Goal: Download file/media

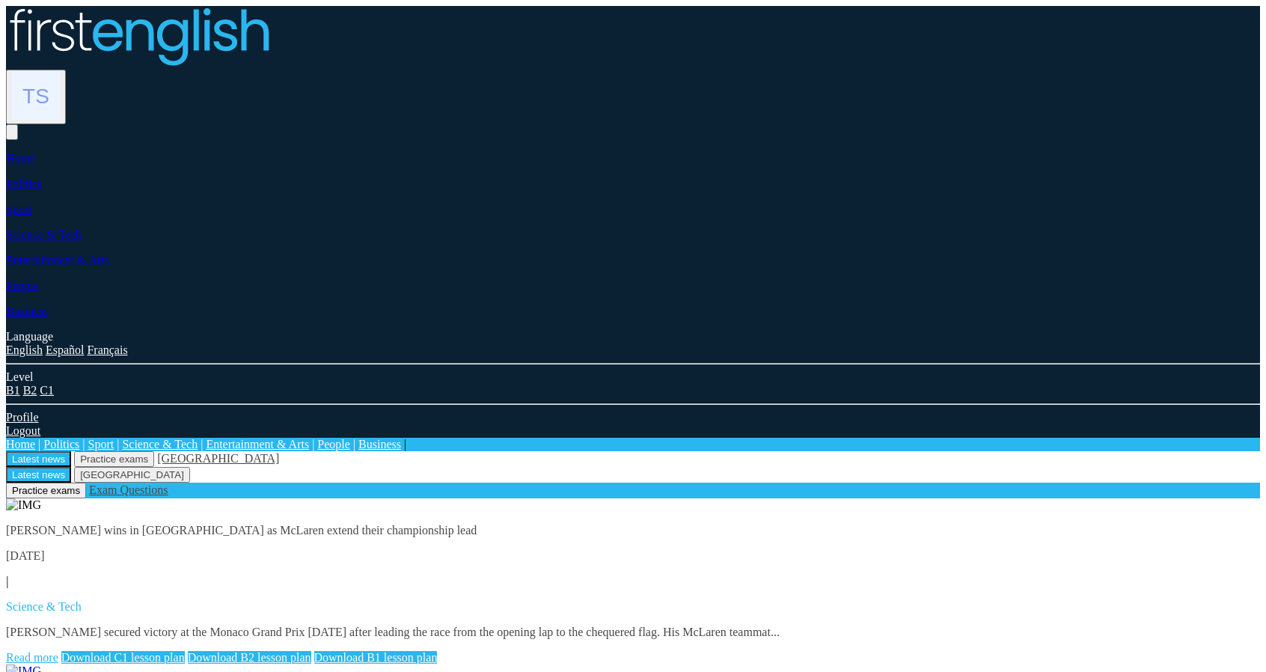
click at [58, 651] on link "Read more" at bounding box center [32, 657] width 52 height 13
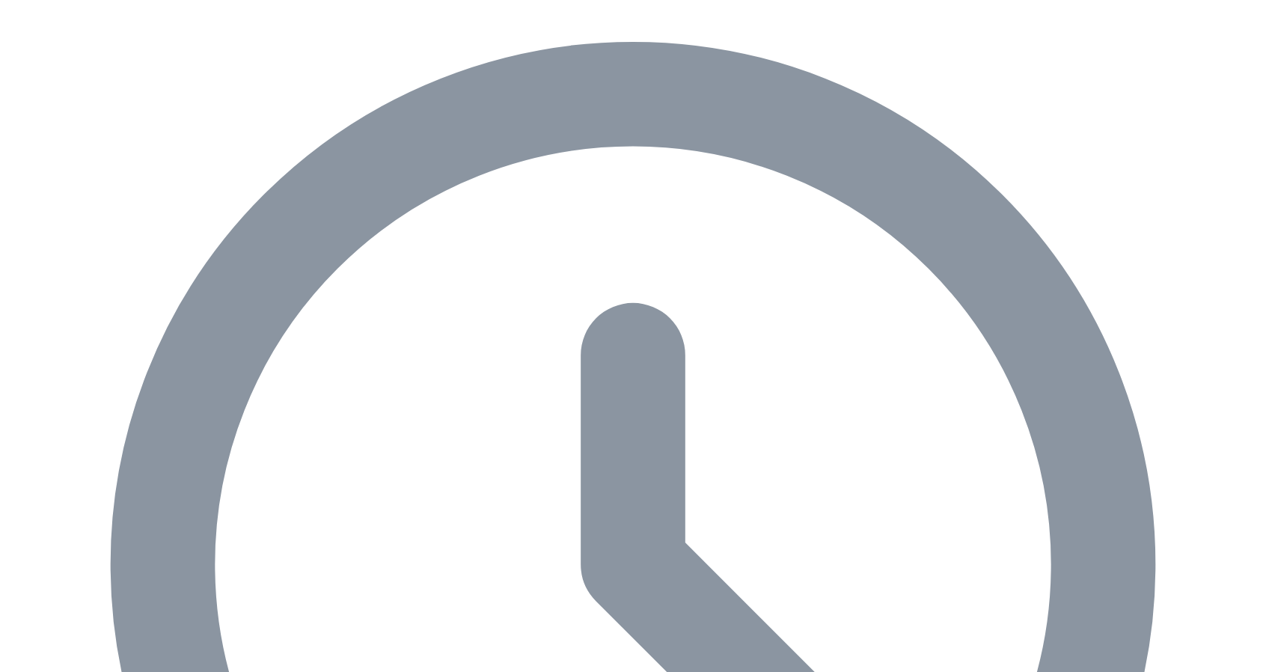
scroll to position [617, 0]
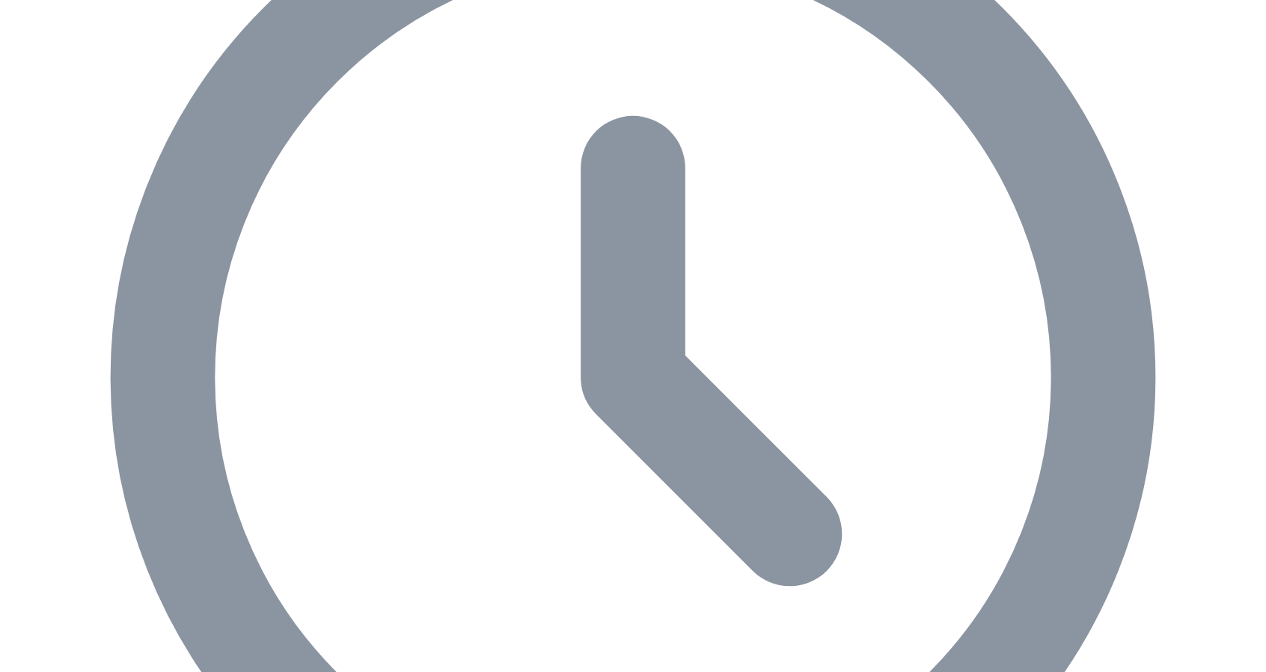
scroll to position [823, 0]
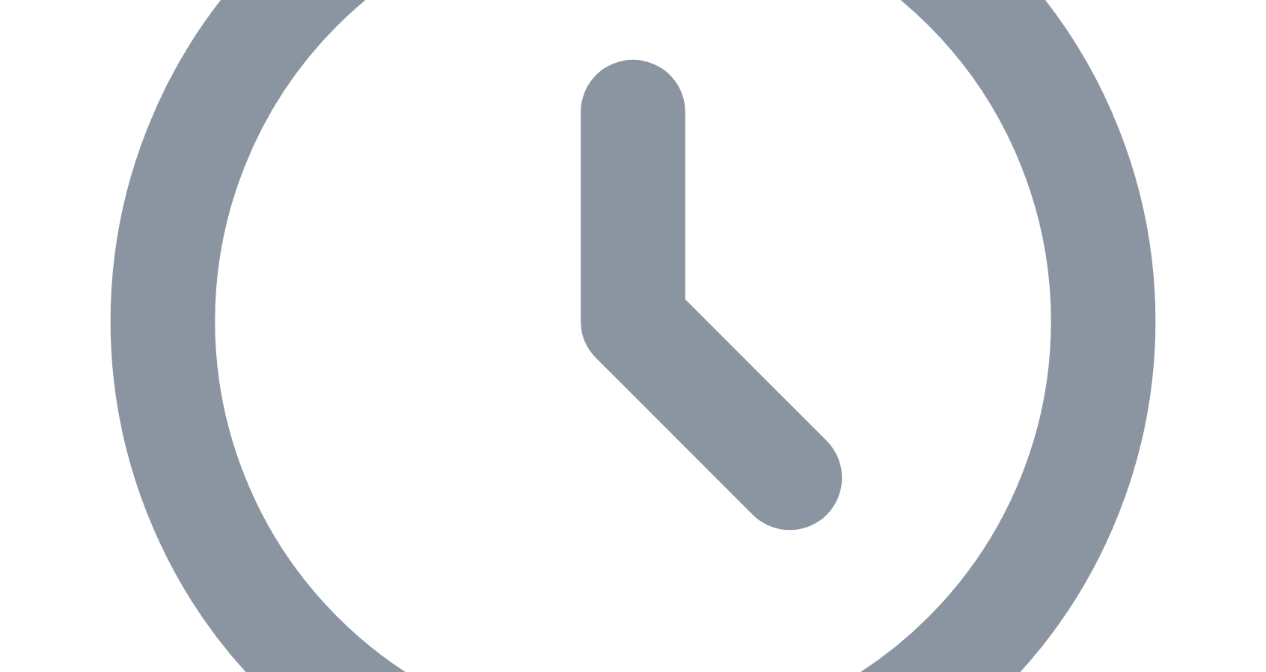
scroll to position [674, 0]
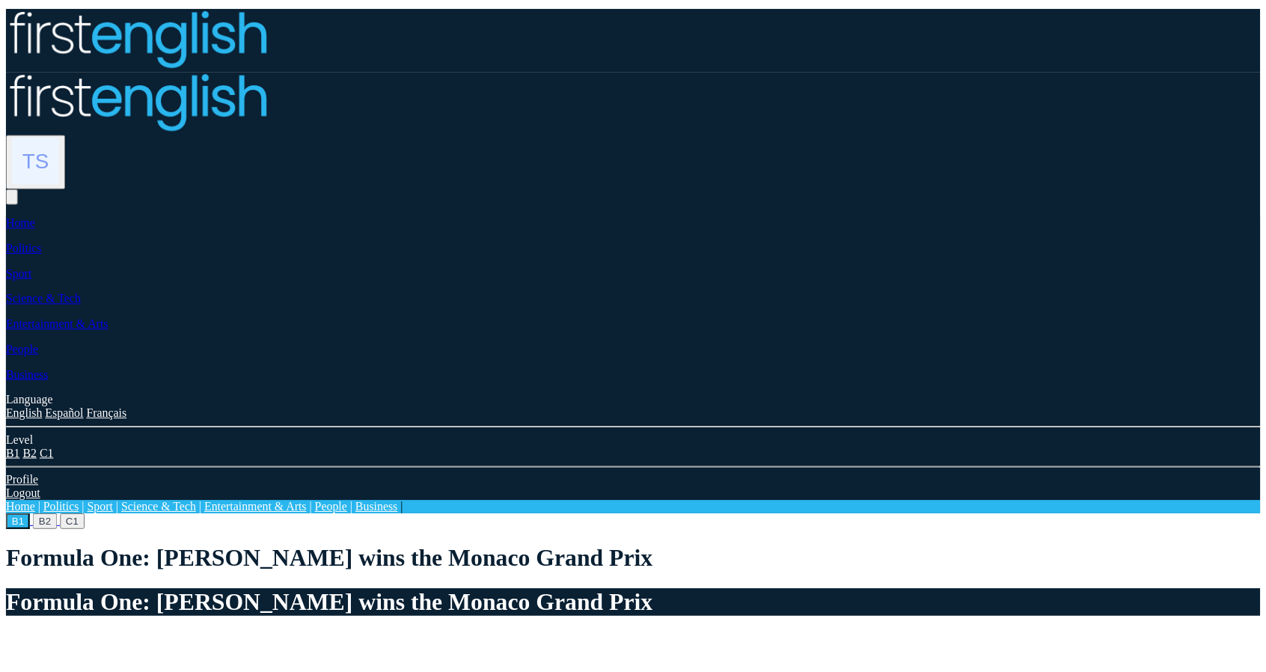
scroll to position [674, 0]
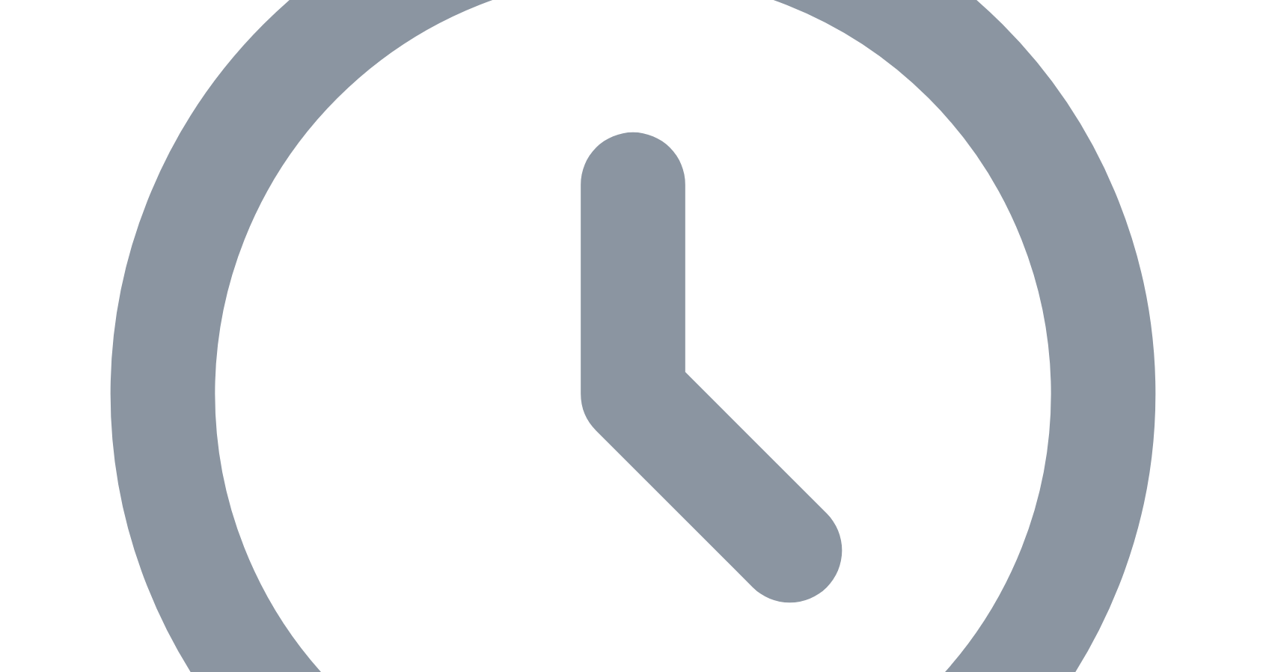
scroll to position [748, 0]
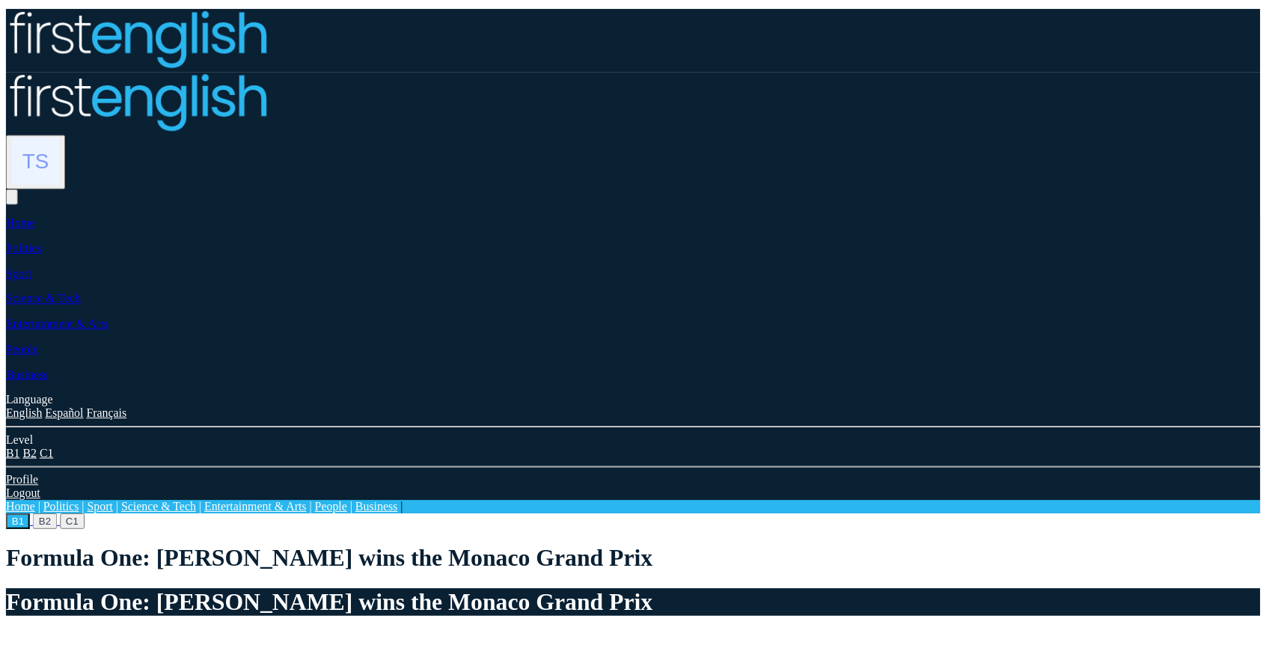
scroll to position [748, 0]
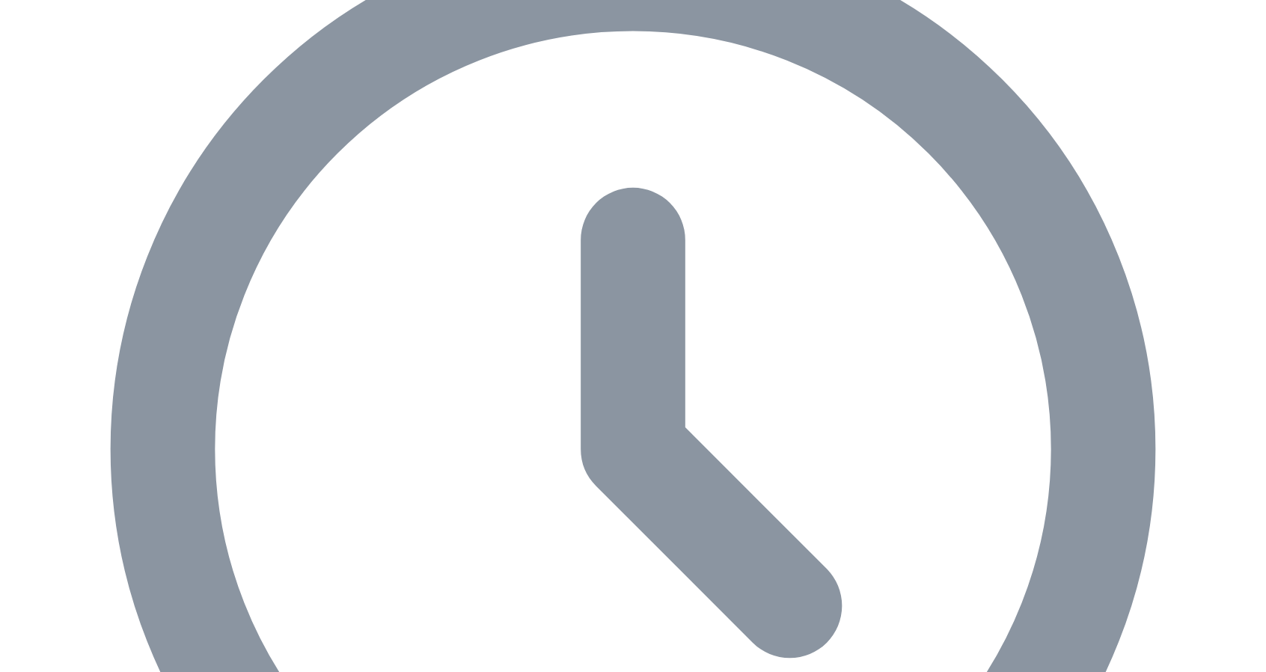
scroll to position [823, 0]
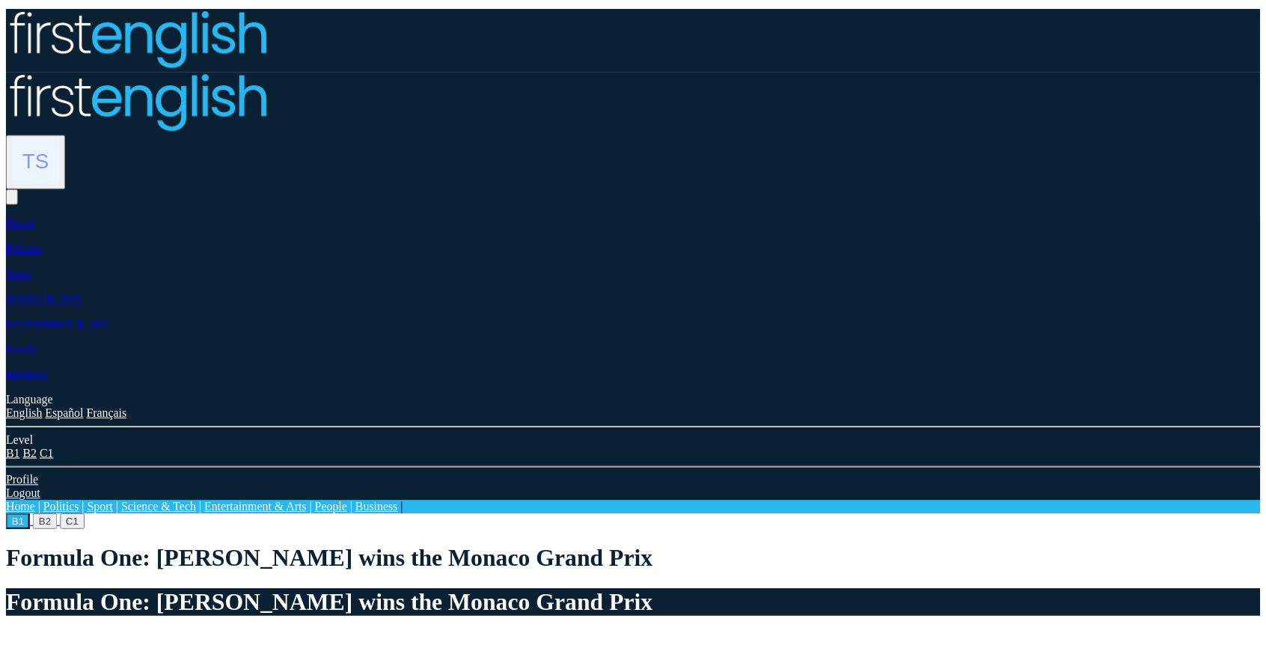
scroll to position [823, 0]
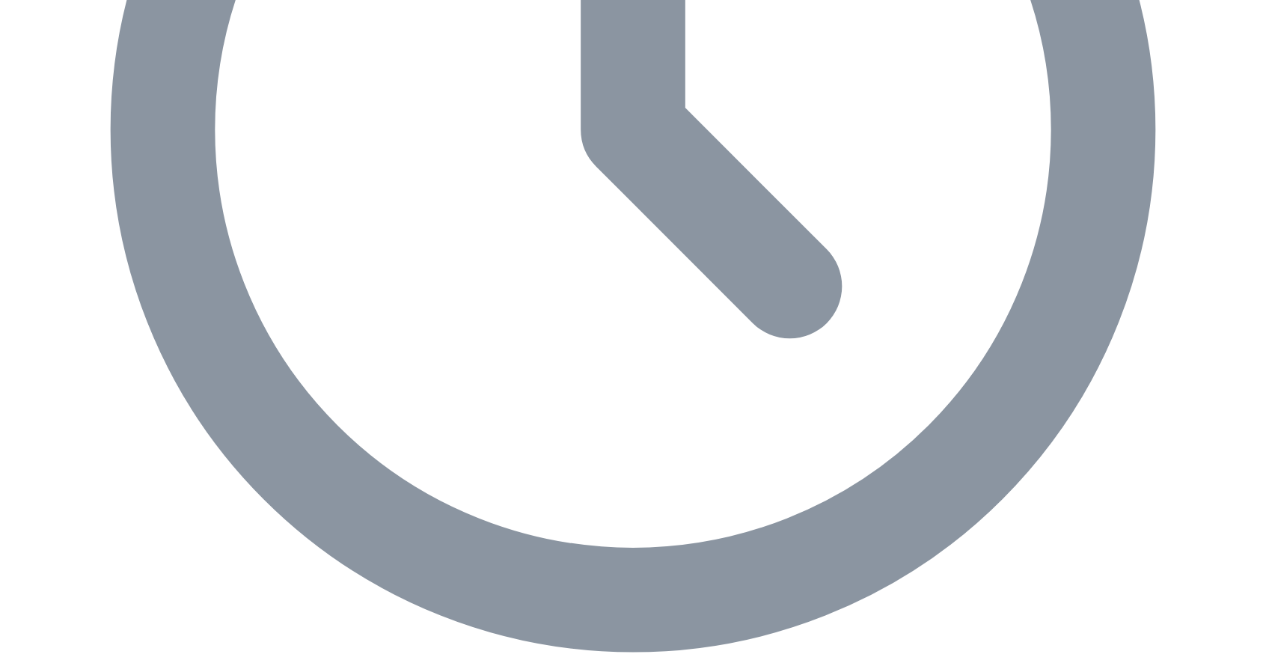
scroll to position [1070, 0]
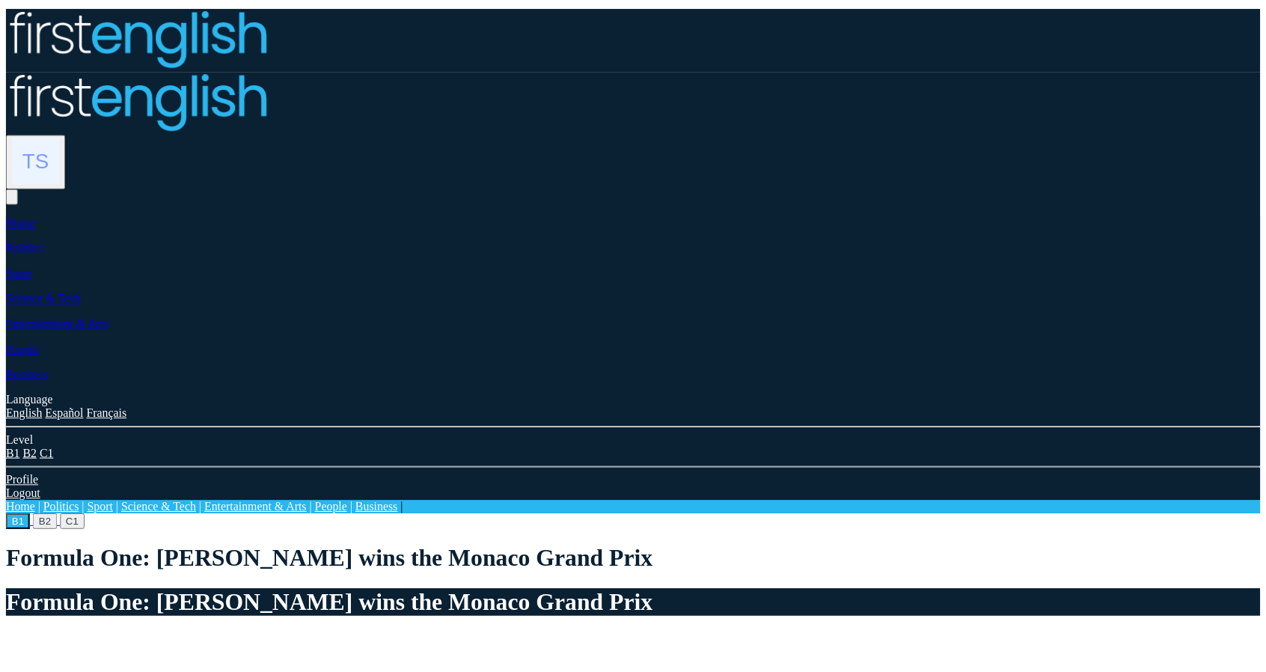
scroll to position [1033, 0]
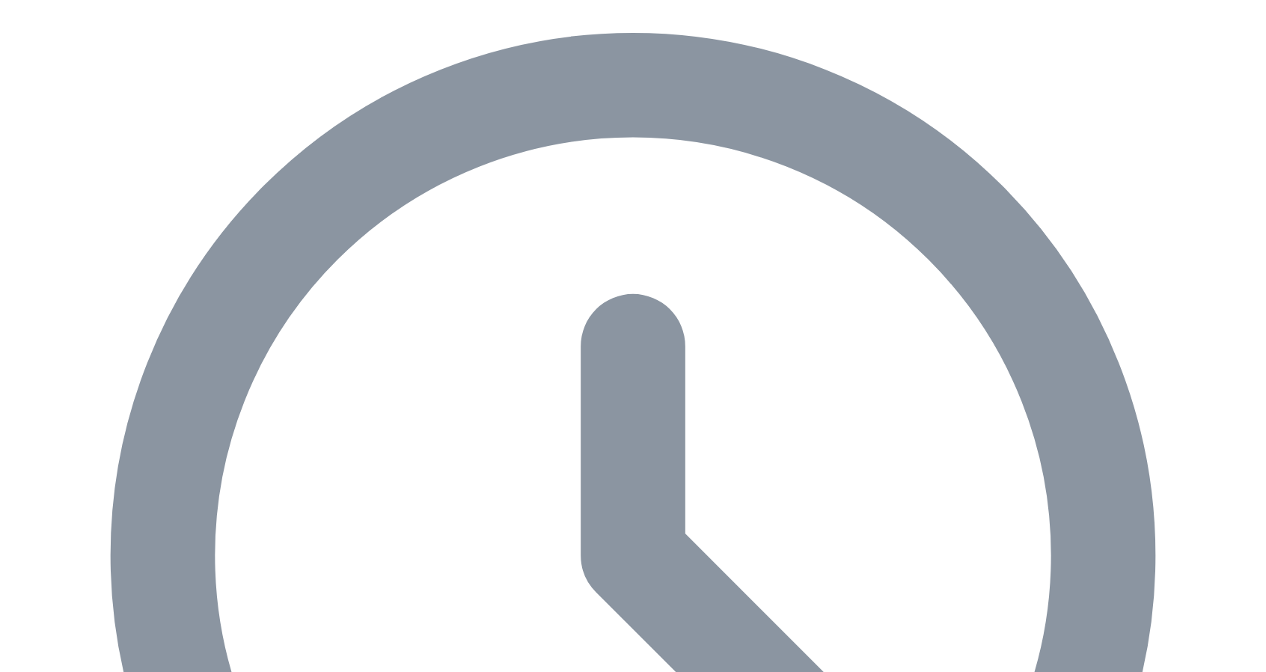
scroll to position [867, 0]
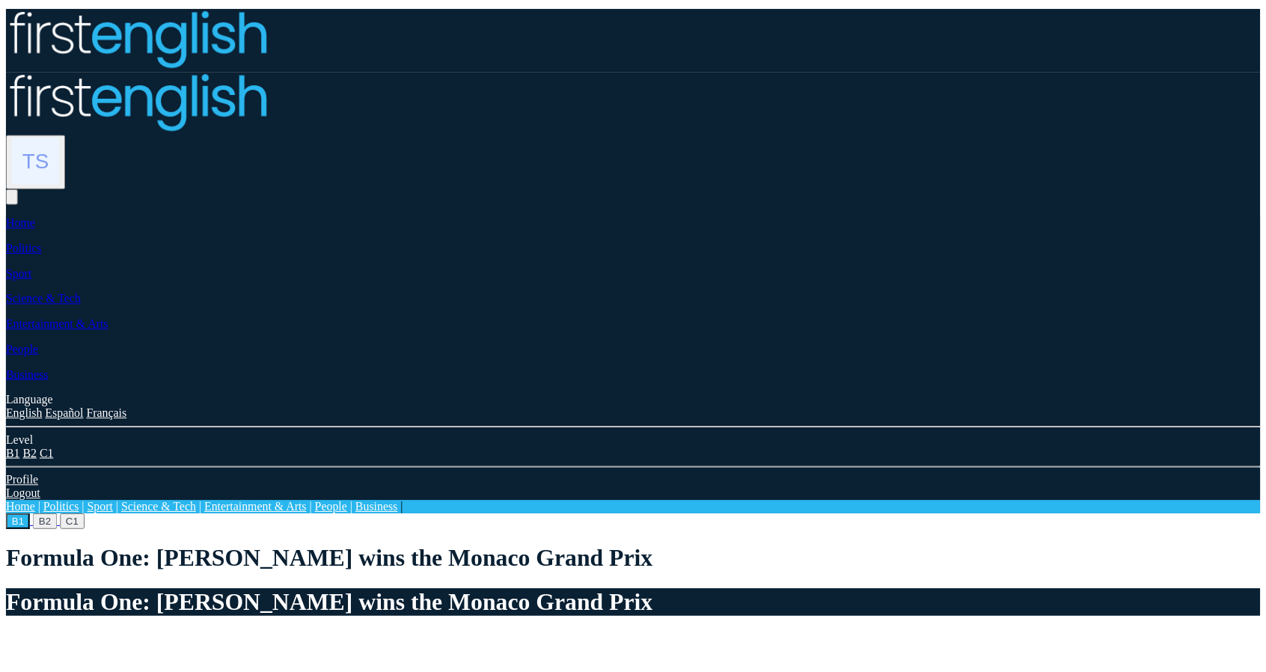
scroll to position [867, 0]
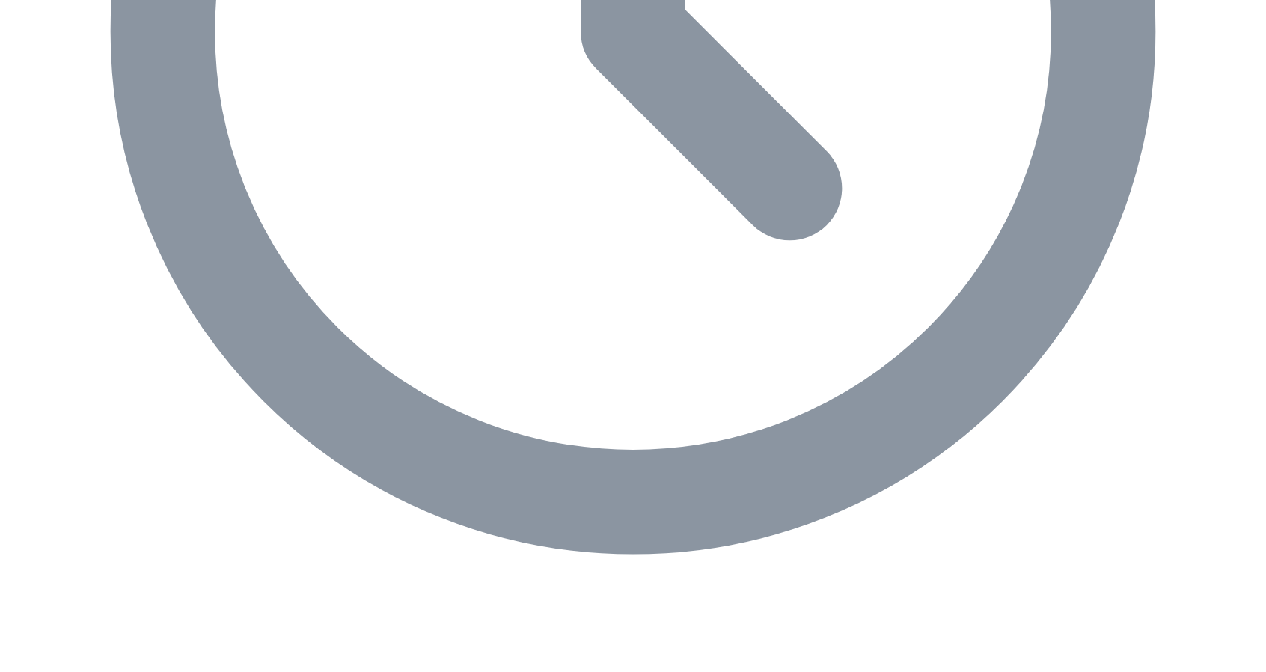
scroll to position [942, 0]
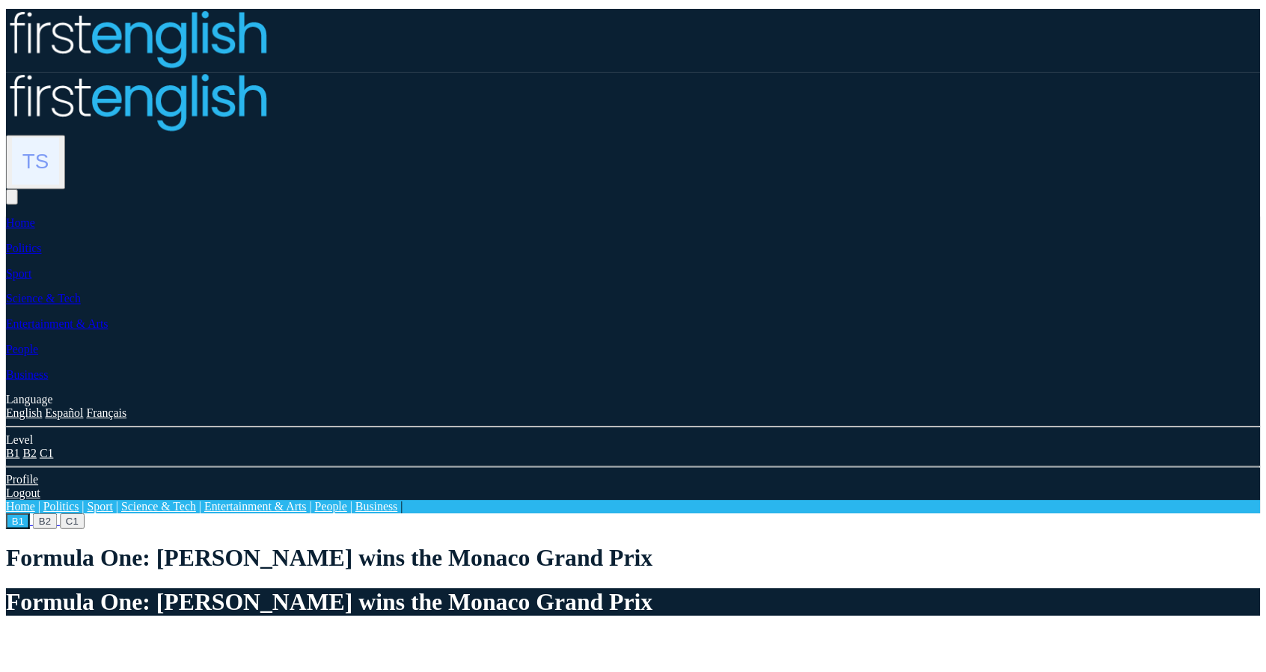
scroll to position [942, 0]
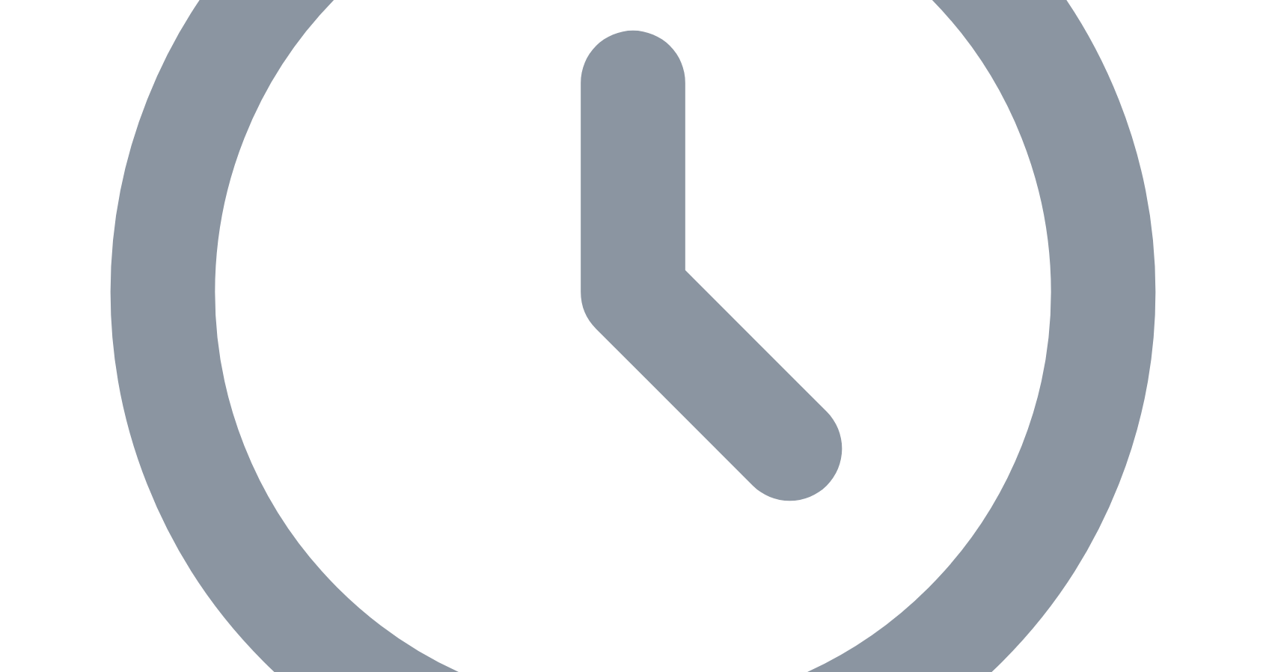
scroll to position [717, 0]
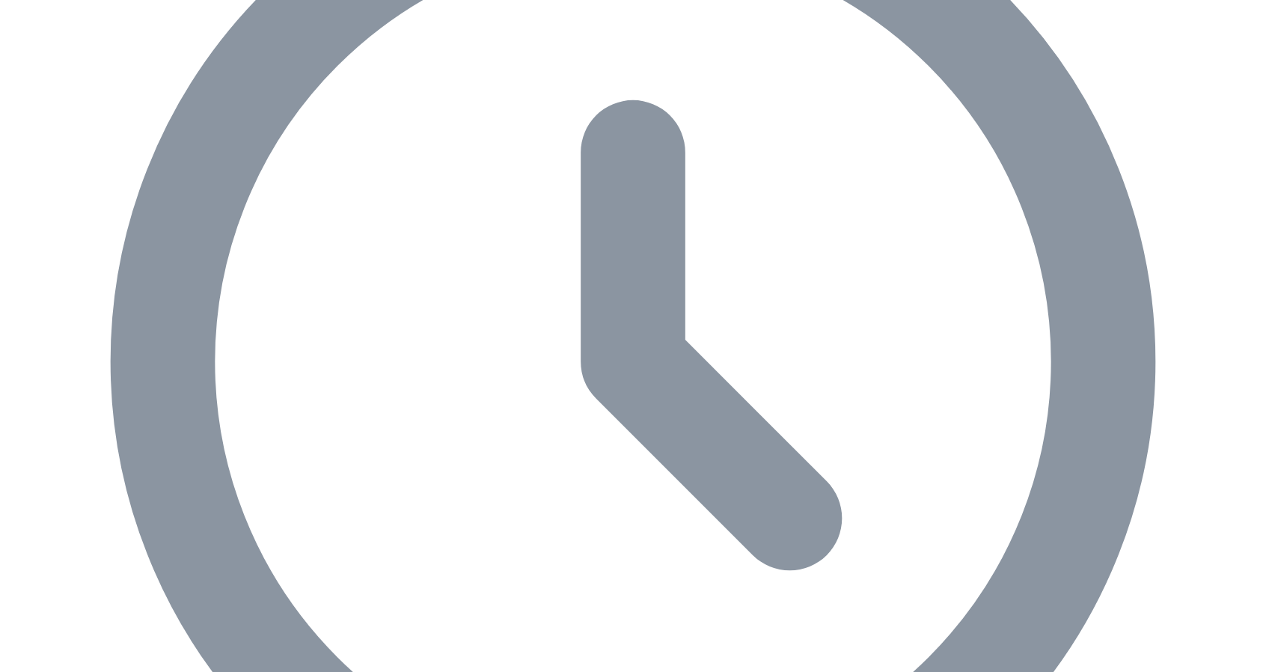
scroll to position [823, 0]
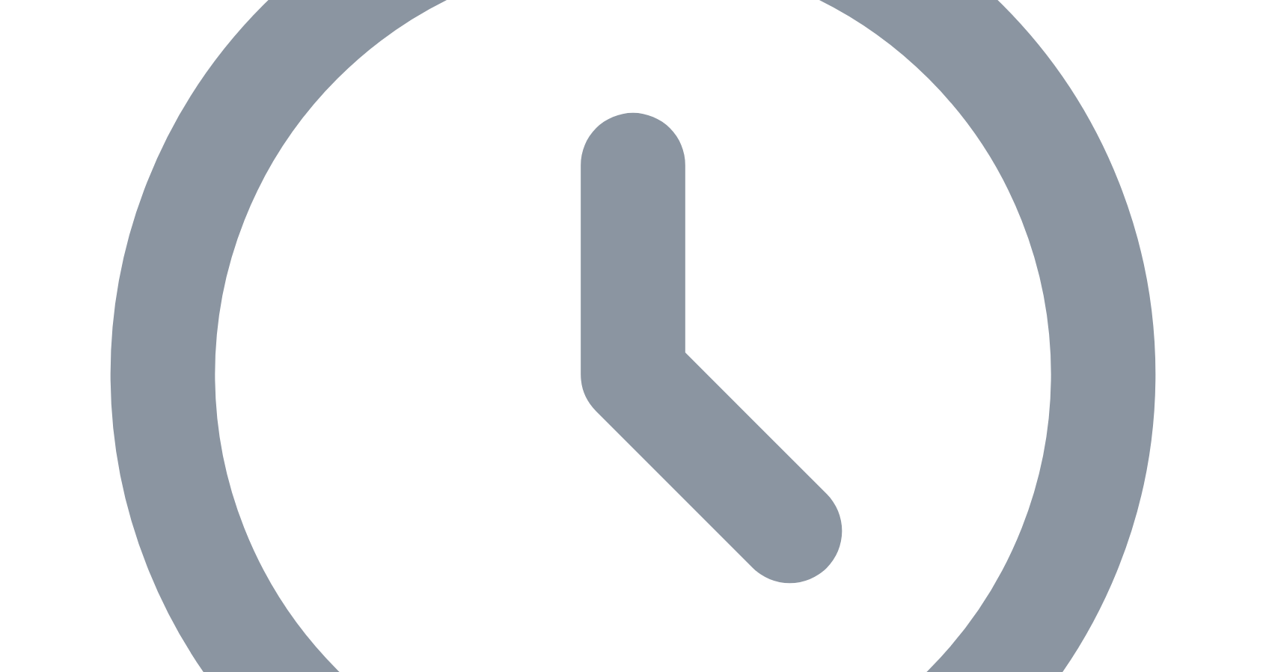
scroll to position [898, 0]
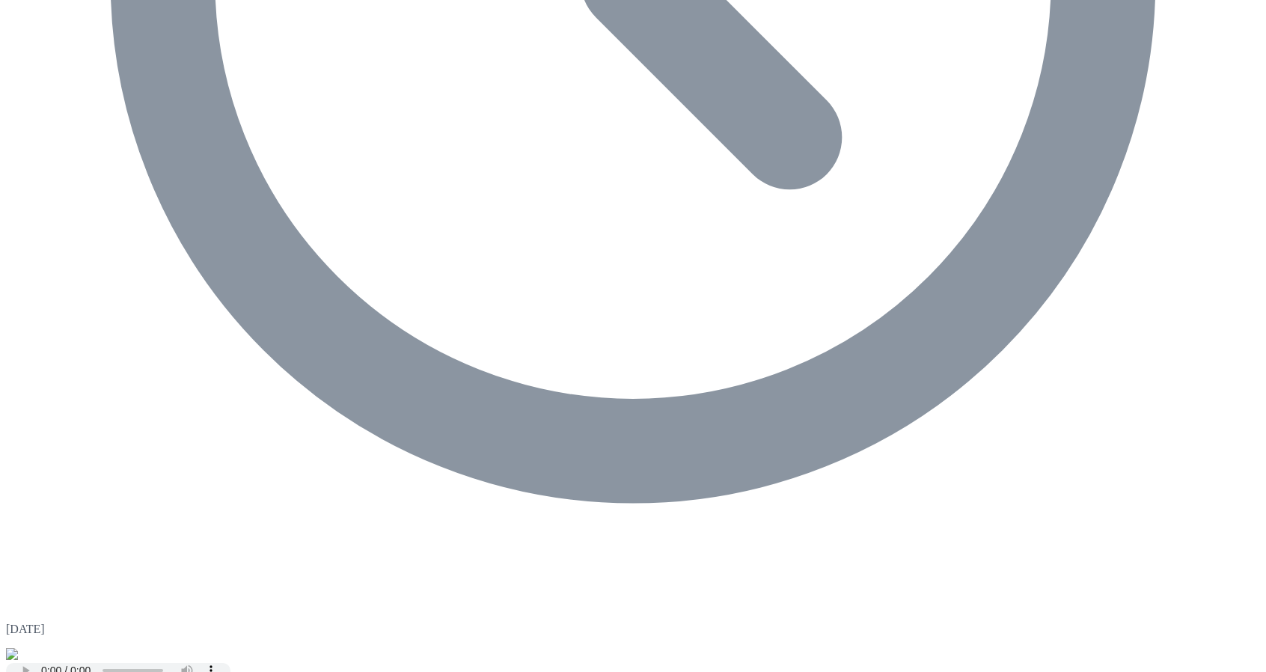
scroll to position [1216, 0]
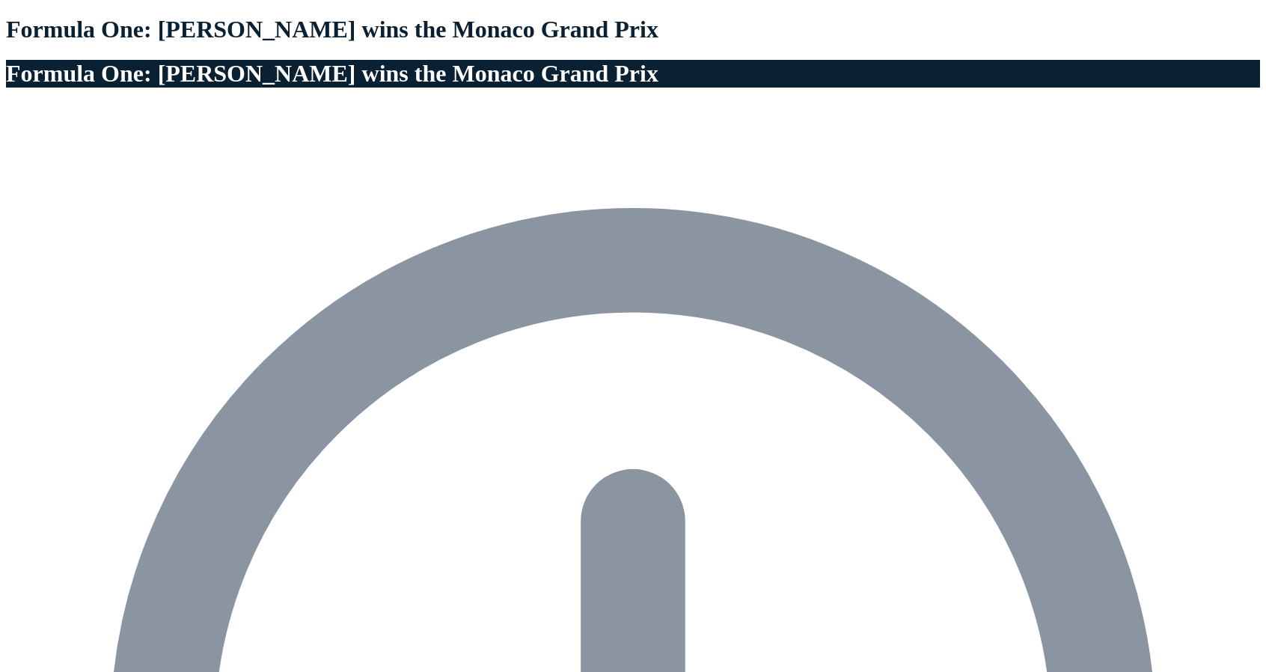
scroll to position [748, 0]
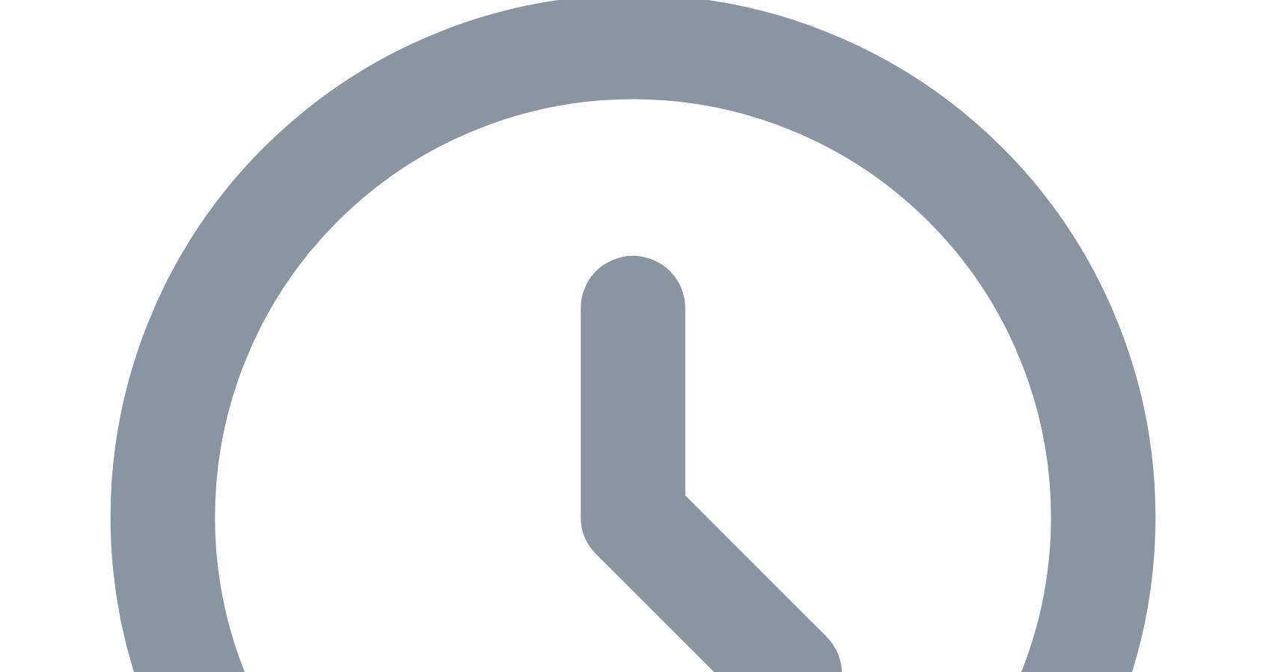
scroll to position [599, 0]
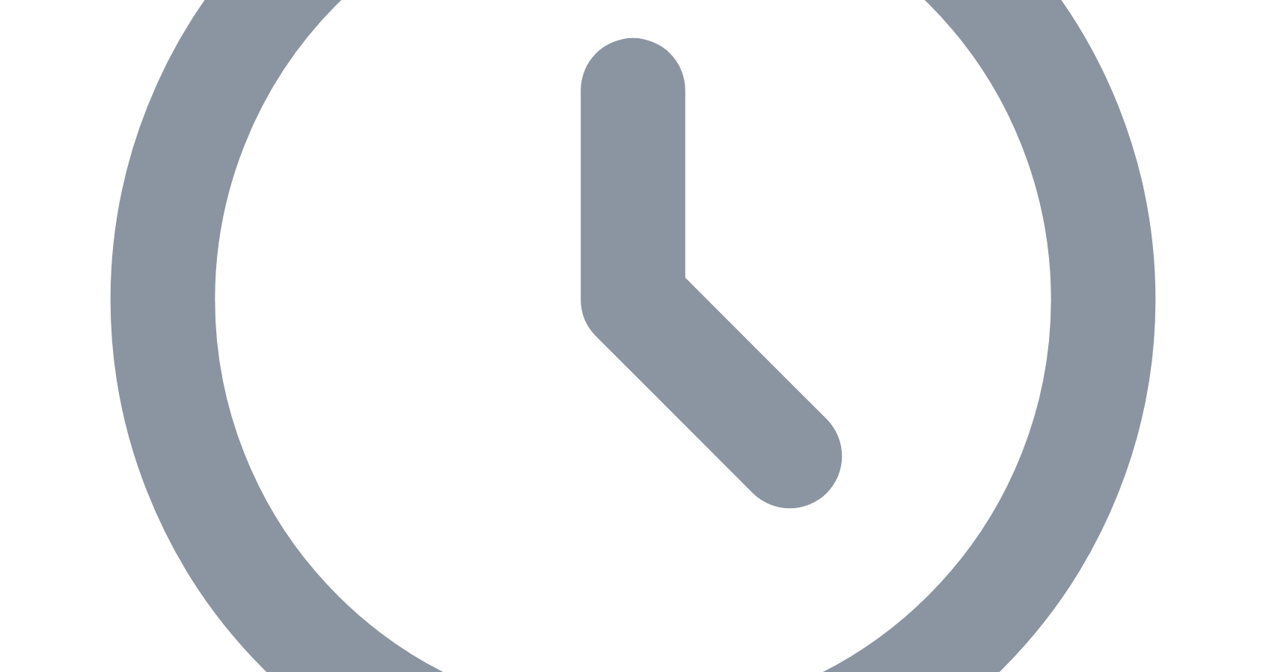
scroll to position [1048, 0]
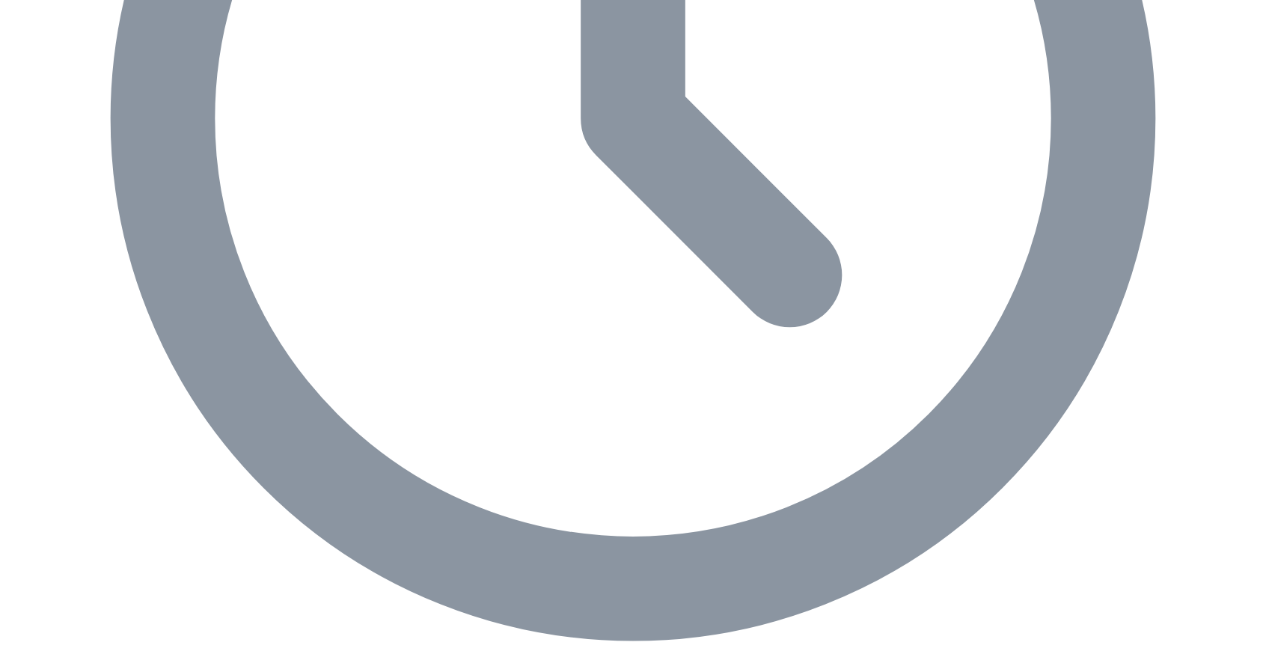
scroll to position [1040, 0]
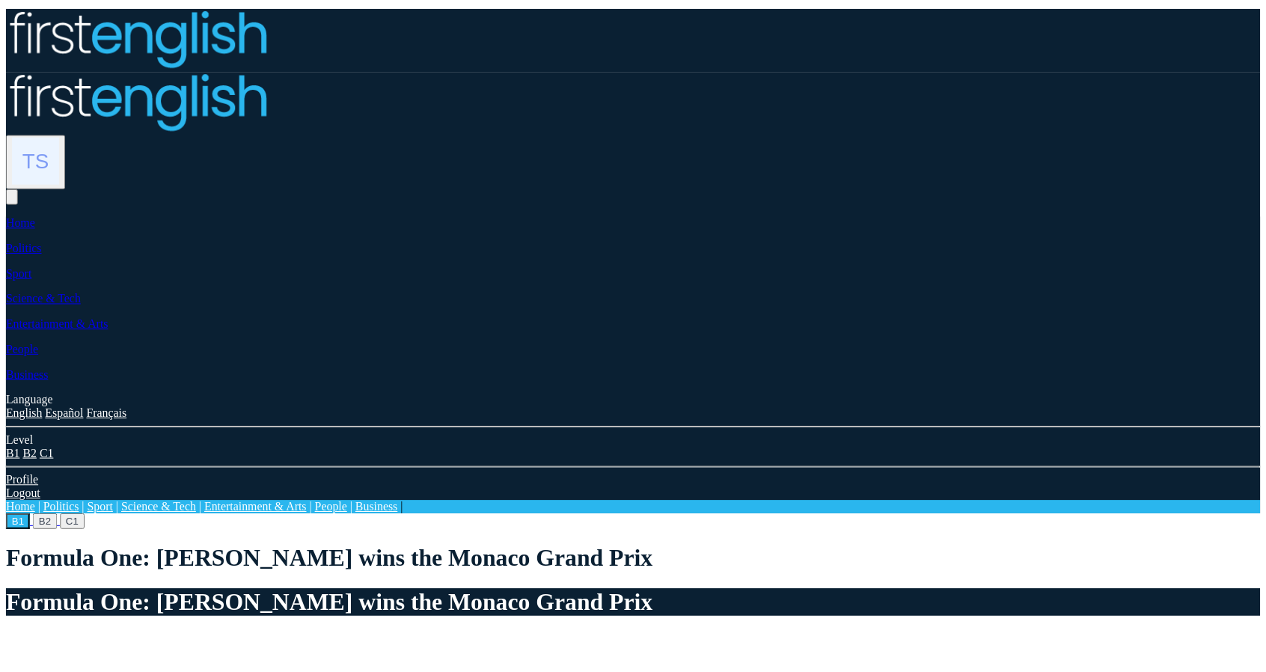
scroll to position [997, 0]
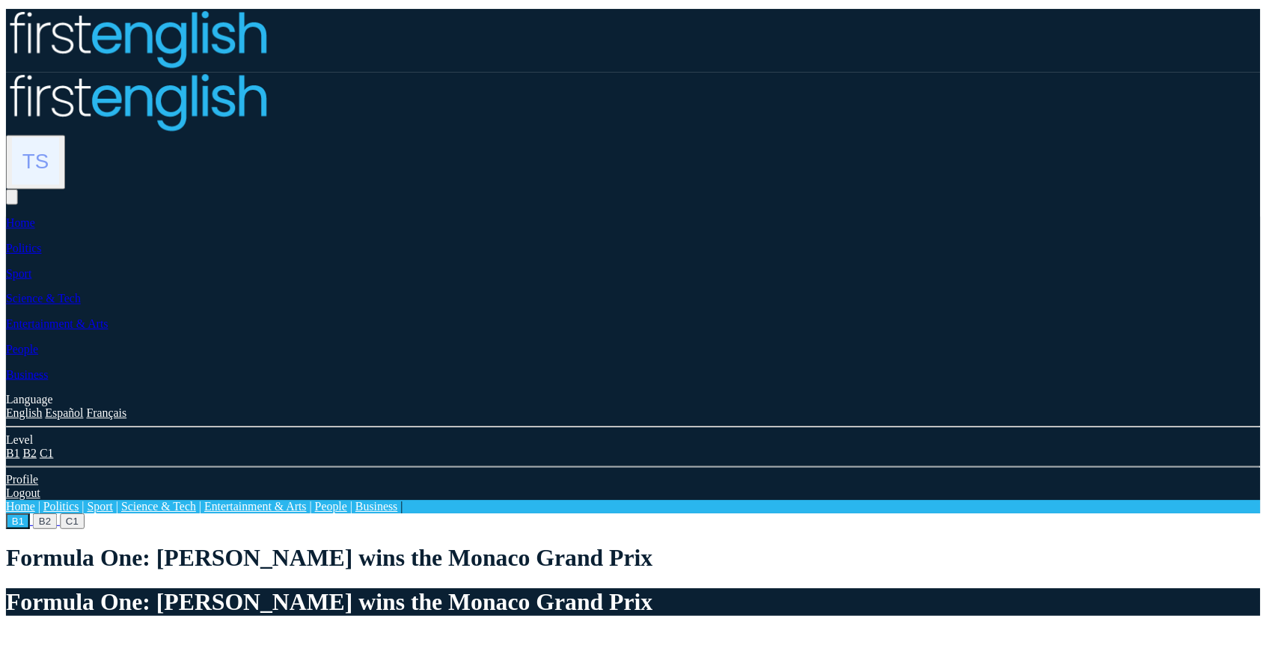
scroll to position [1006, 0]
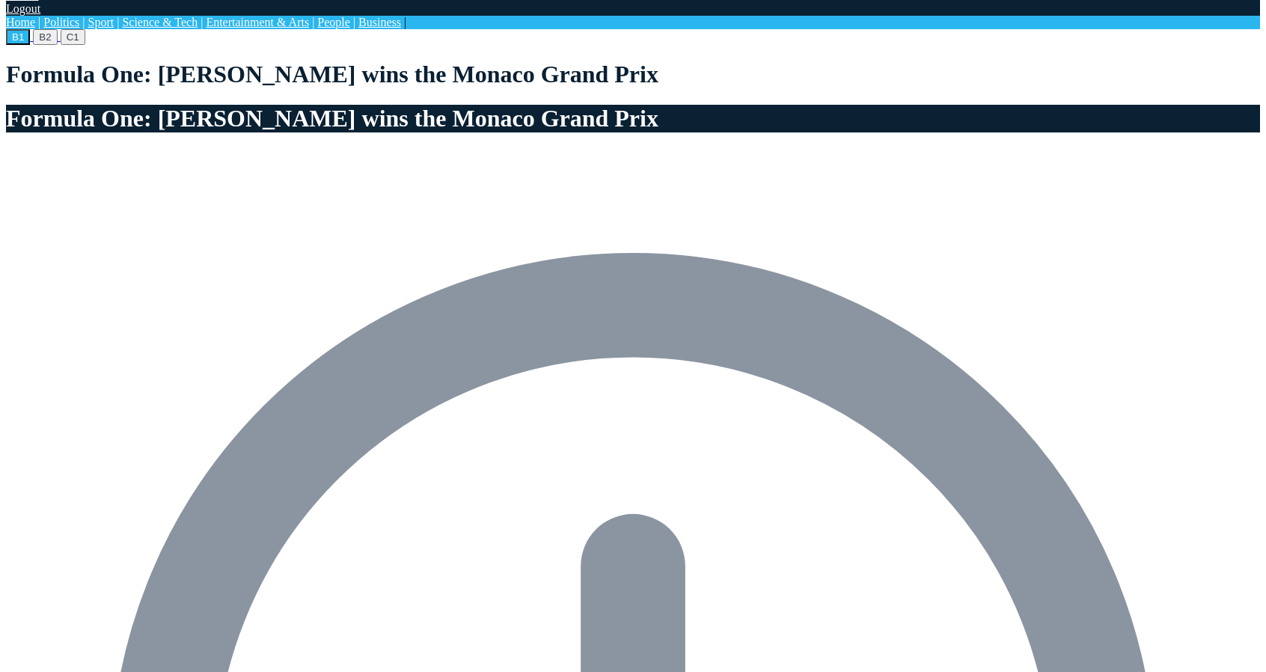
scroll to position [407, 0]
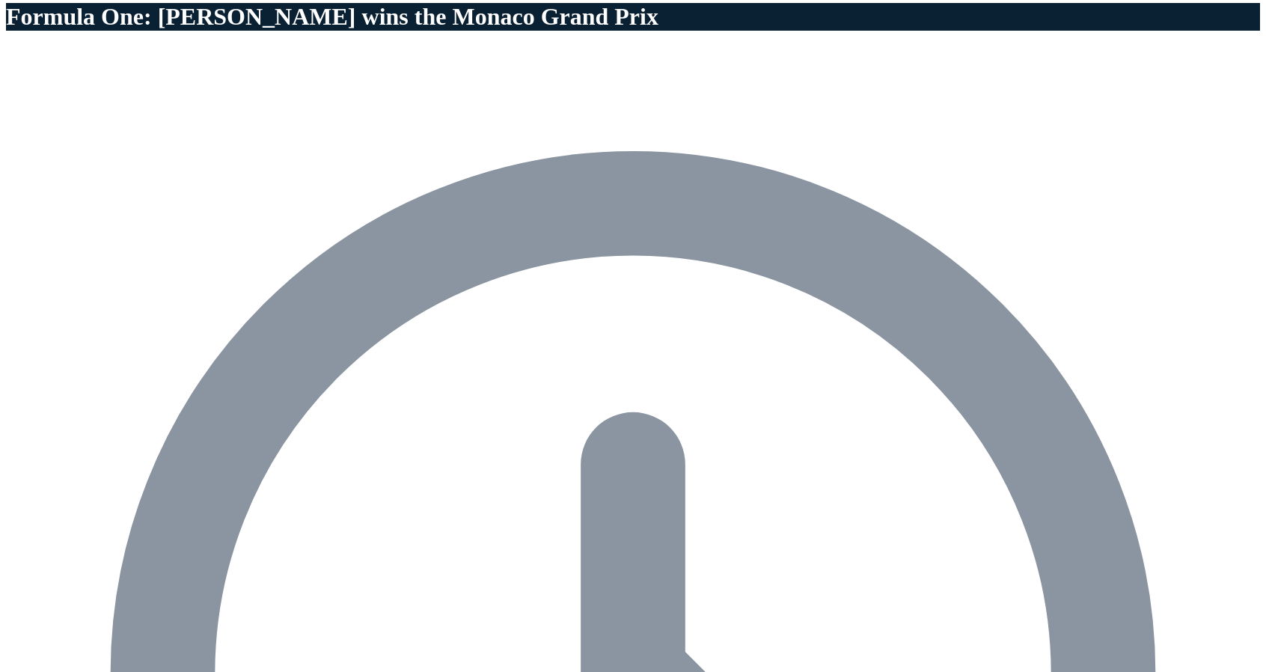
scroll to position [898, 0]
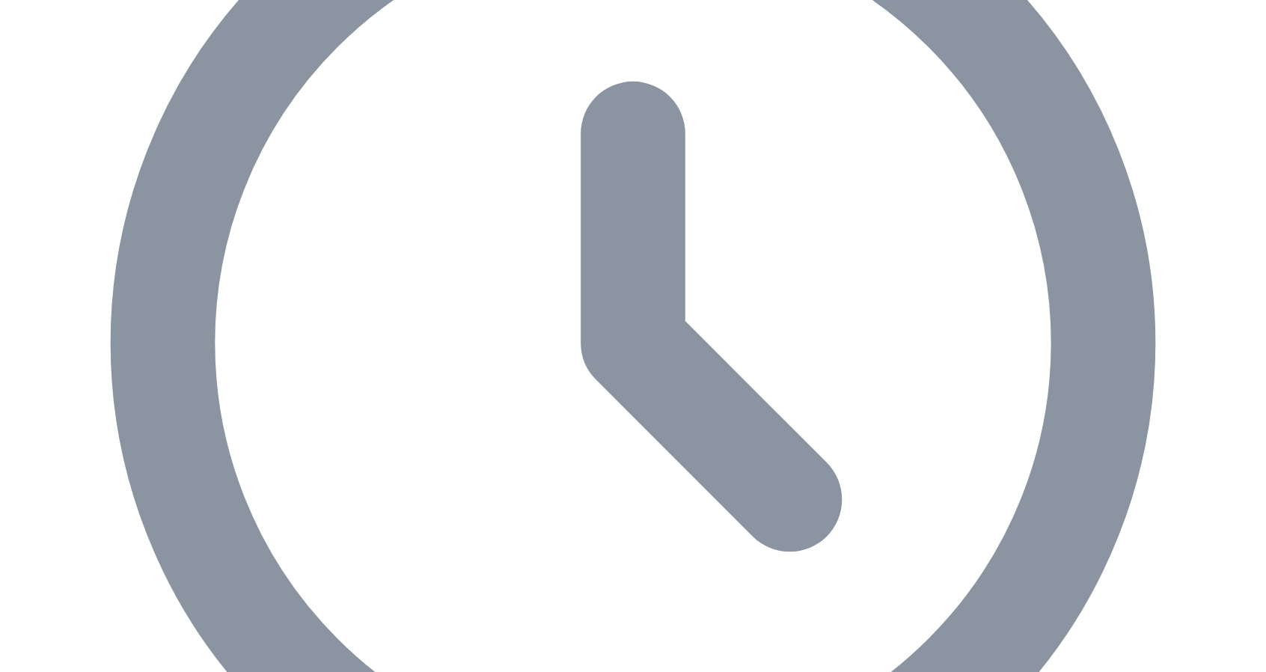
scroll to position [674, 0]
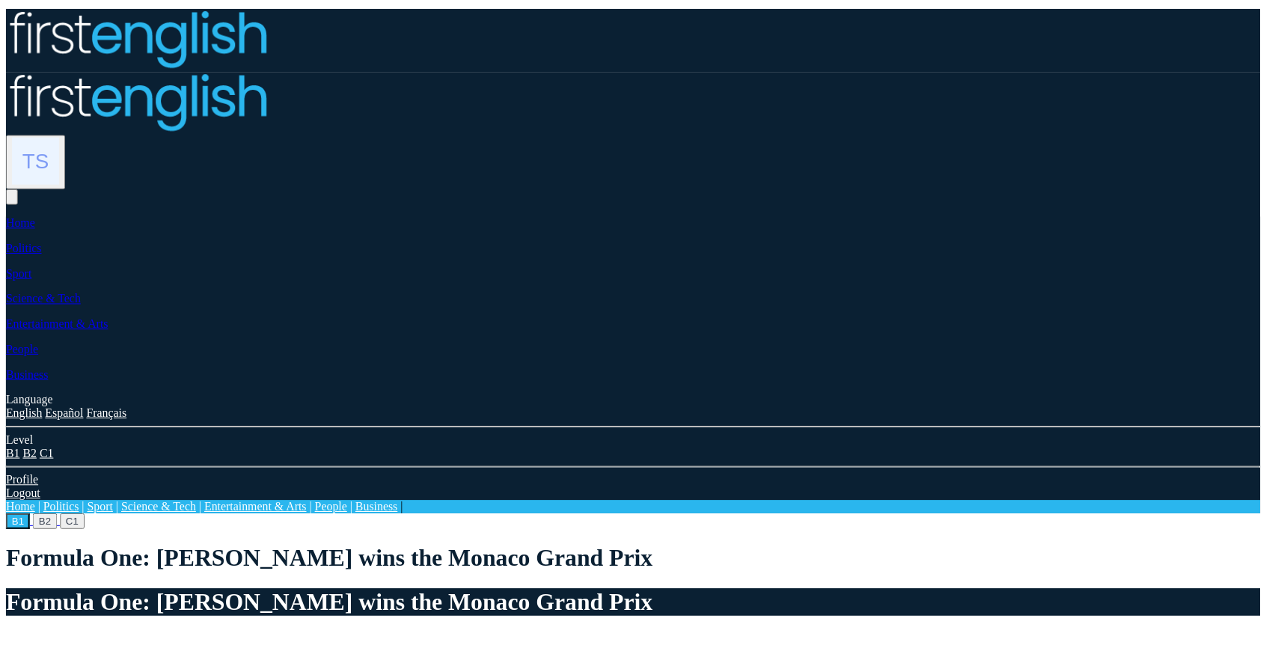
scroll to position [973, 0]
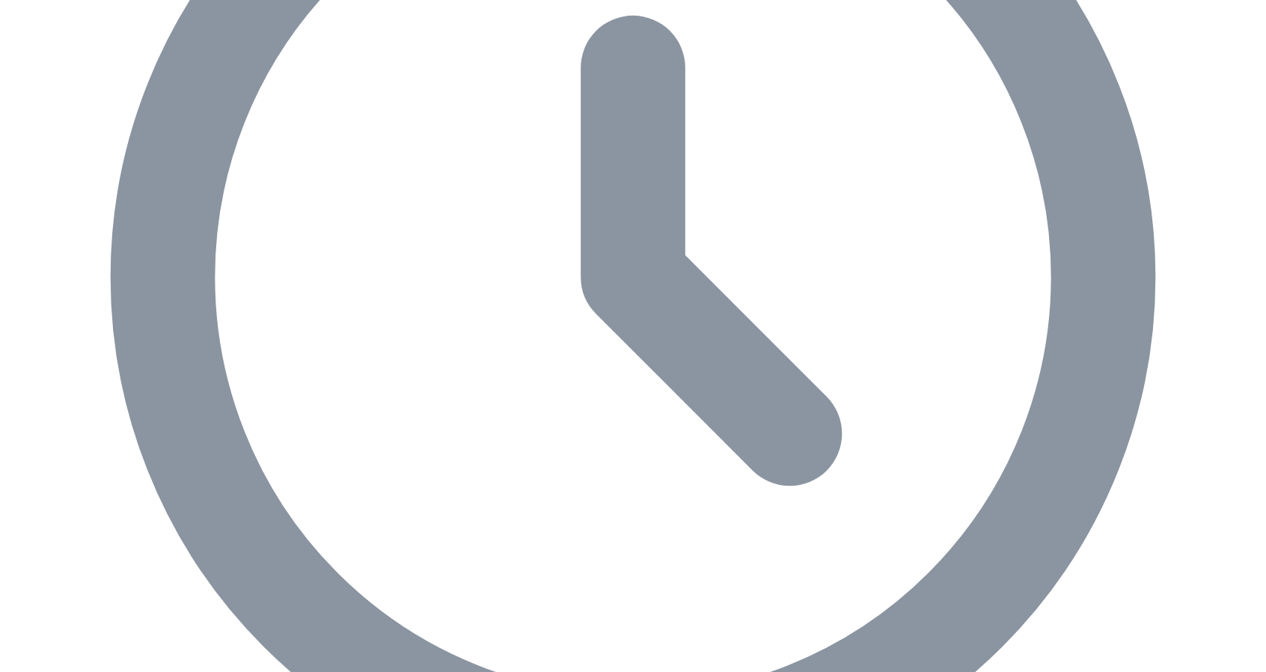
scroll to position [1064, 0]
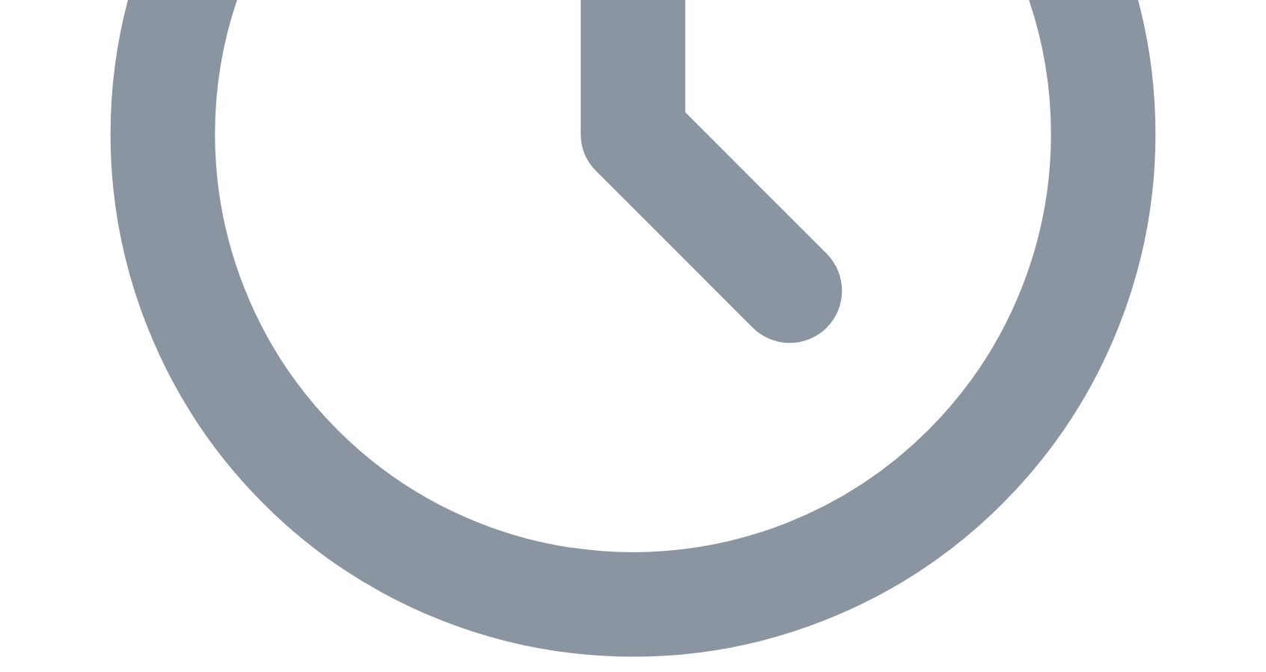
drag, startPoint x: 488, startPoint y: 306, endPoint x: 585, endPoint y: 308, distance: 97.3
drag, startPoint x: 589, startPoint y: 338, endPoint x: 579, endPoint y: 330, distance: 12.7
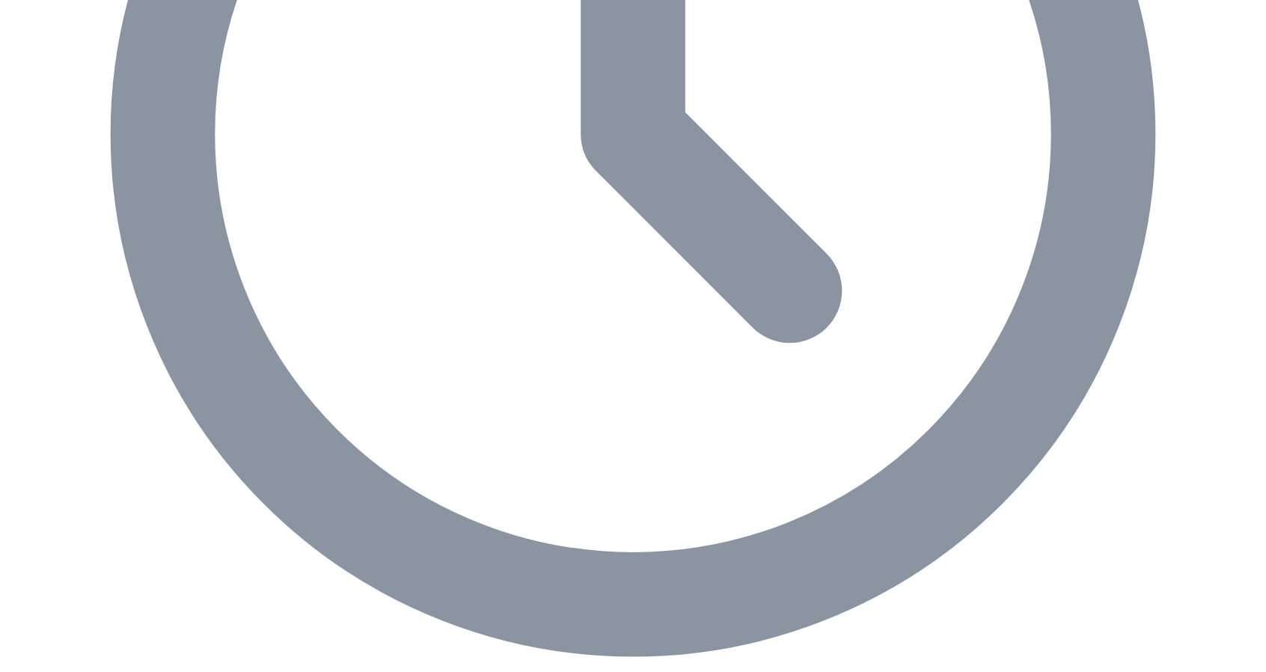
drag, startPoint x: 564, startPoint y: 311, endPoint x: 483, endPoint y: 305, distance: 81.1
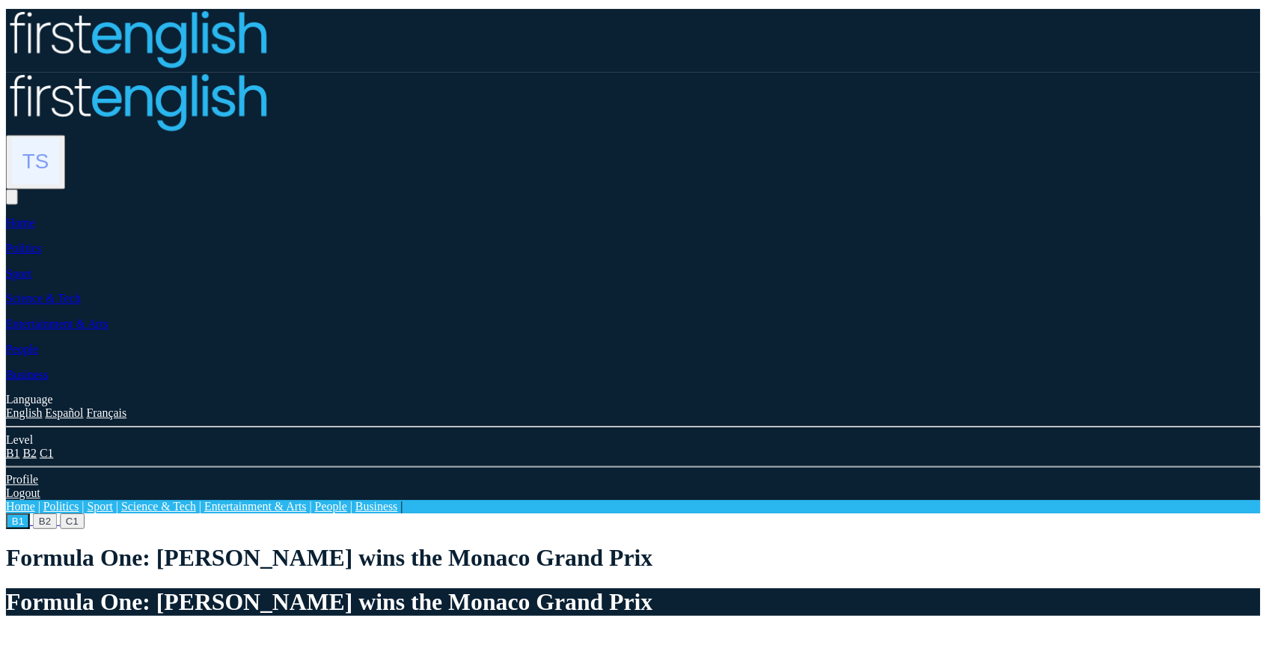
scroll to position [1021, 0]
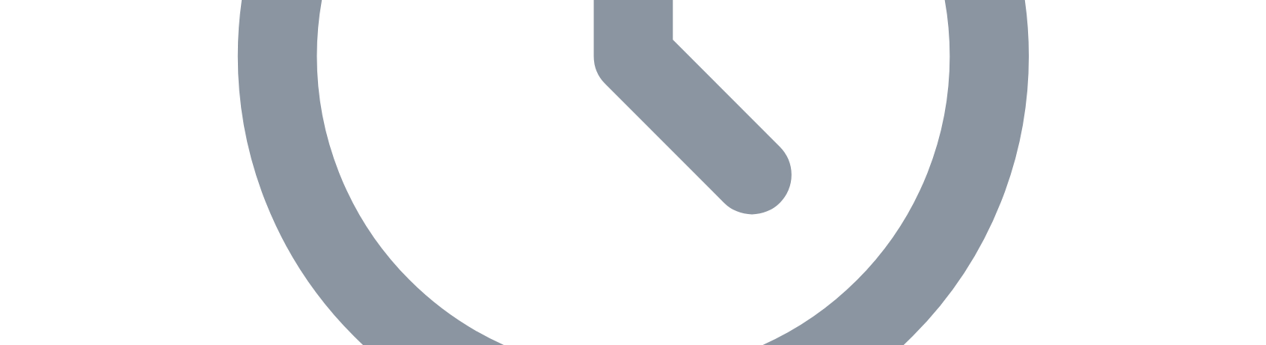
scroll to position [1321, 0]
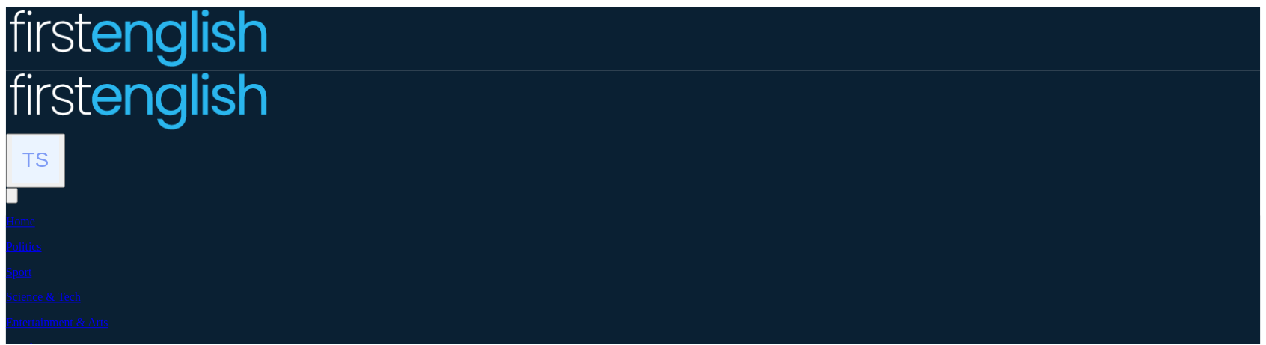
scroll to position [1320, 0]
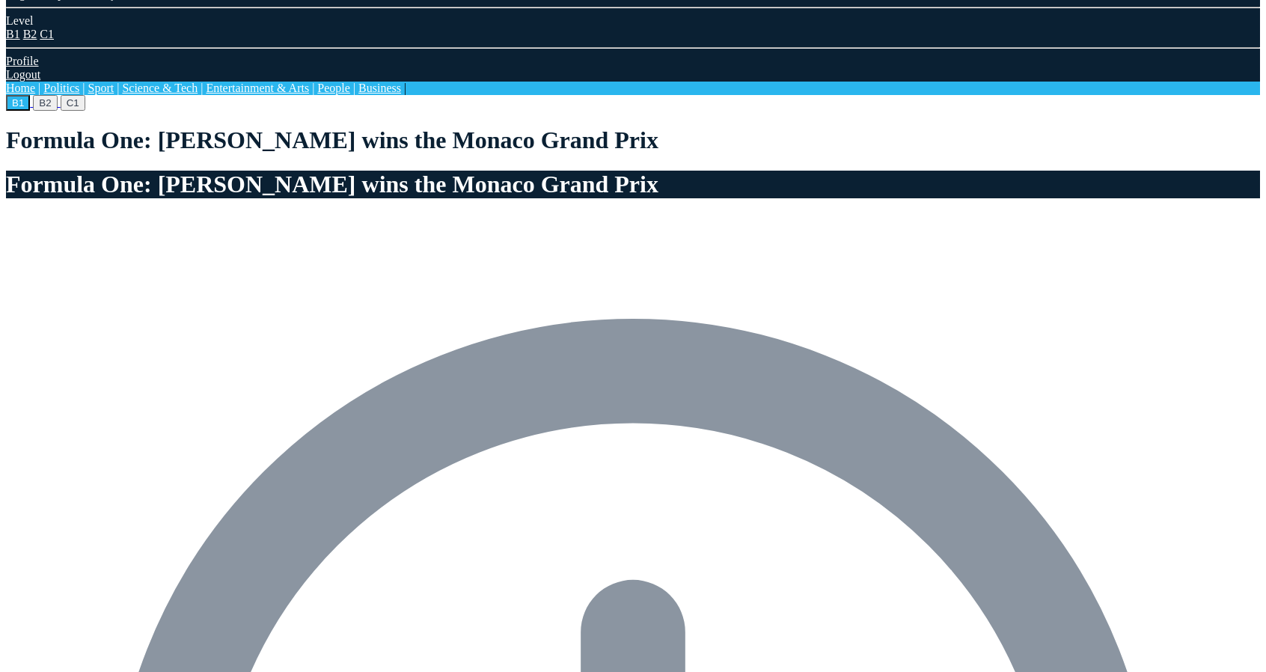
scroll to position [240, 0]
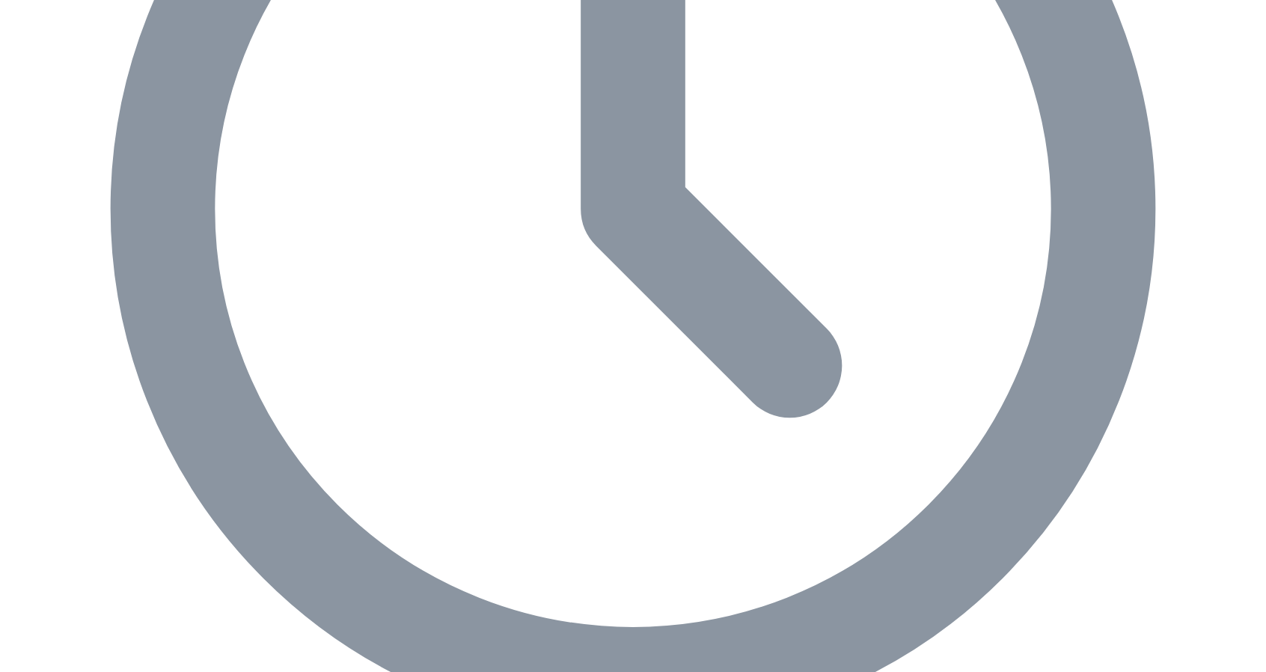
scroll to position [1213, 0]
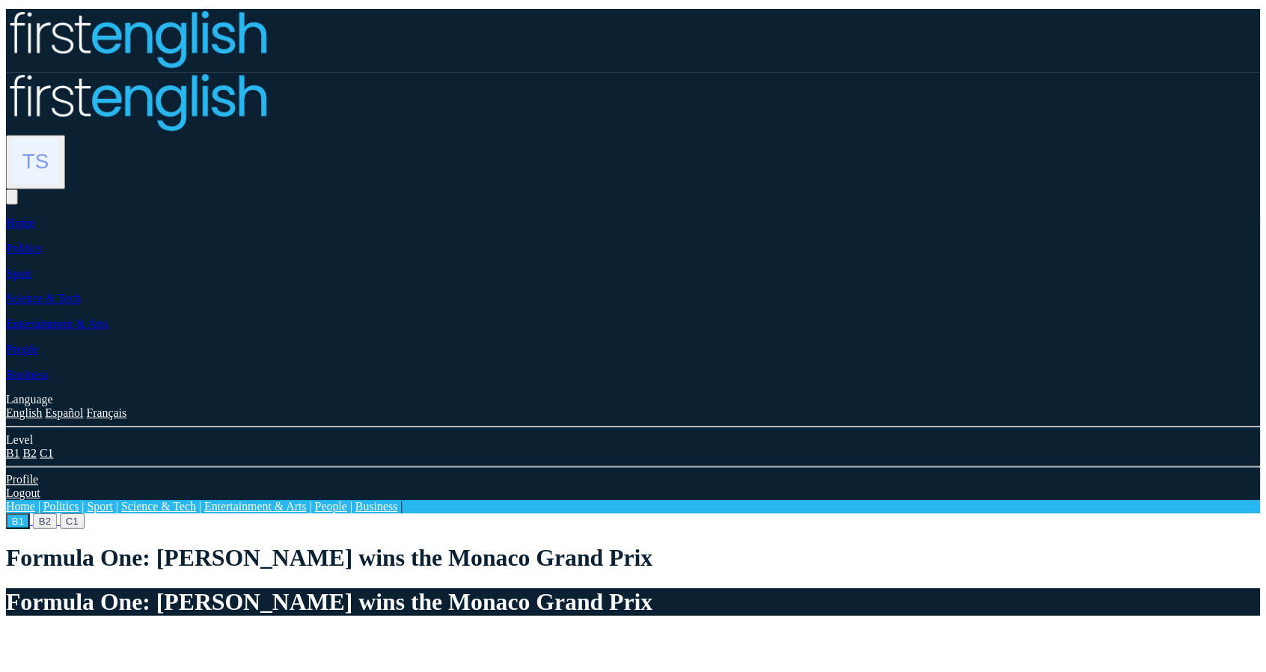
scroll to position [1213, 0]
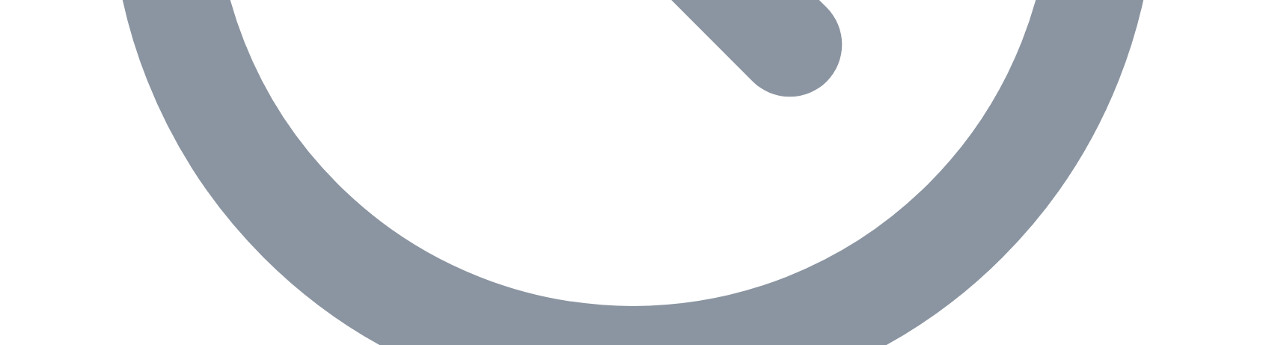
scroll to position [1513, 0]
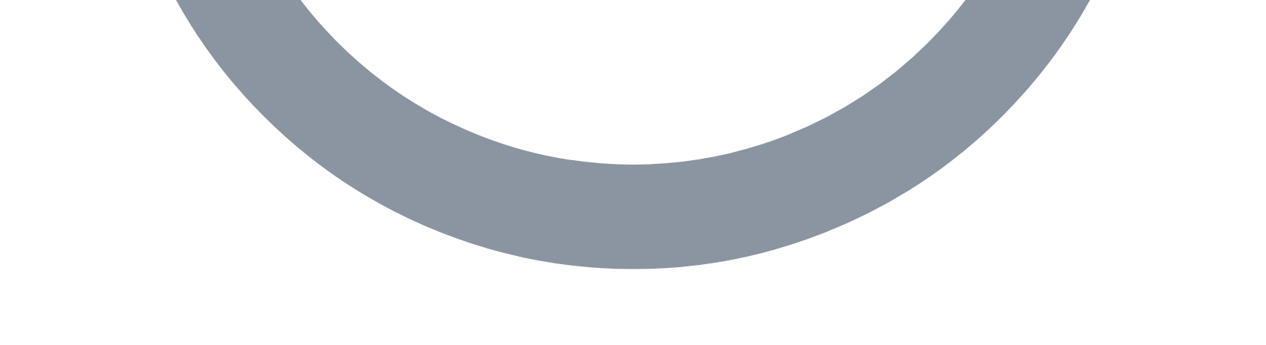
scroll to position [1437, 0]
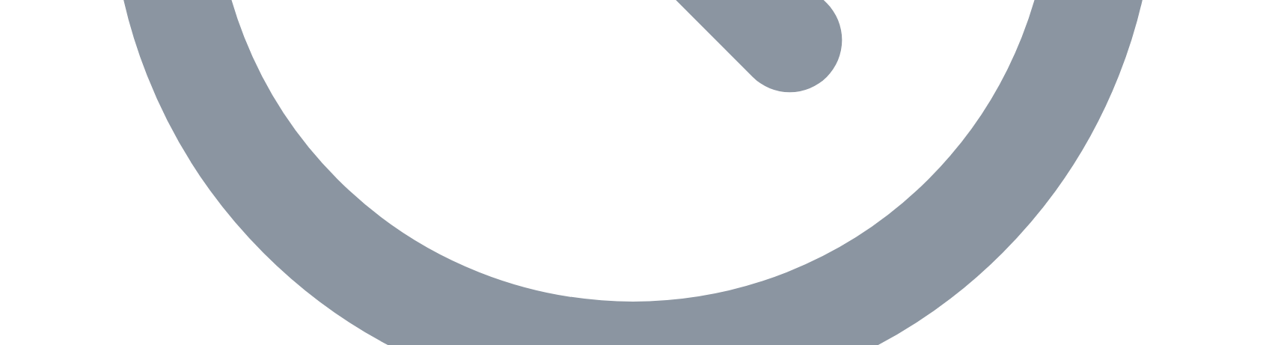
scroll to position [1287, 0]
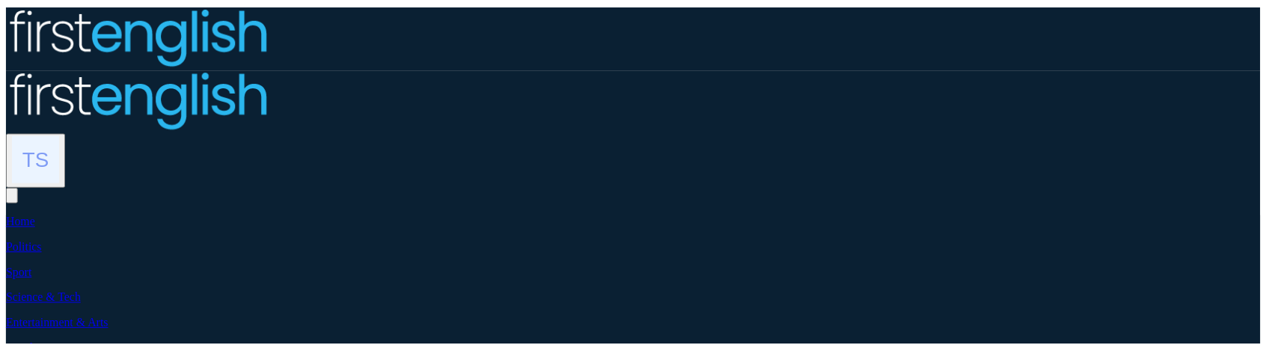
scroll to position [1287, 0]
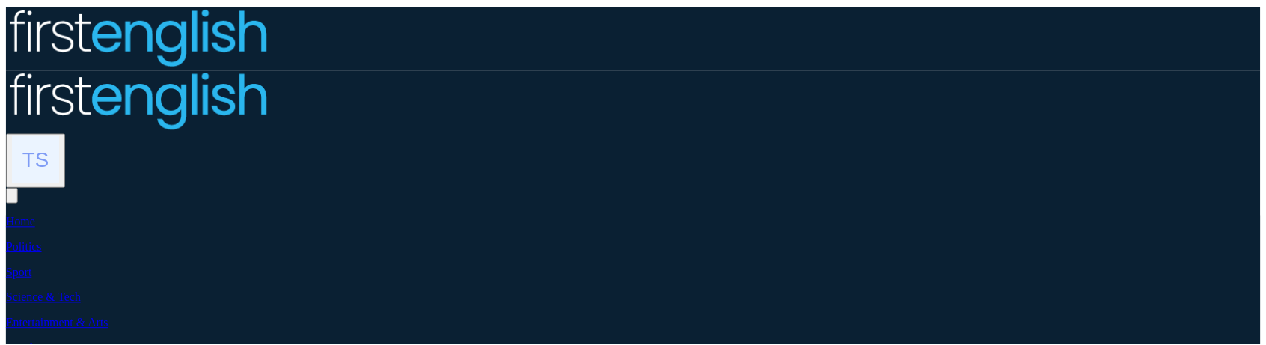
scroll to position [1287, 0]
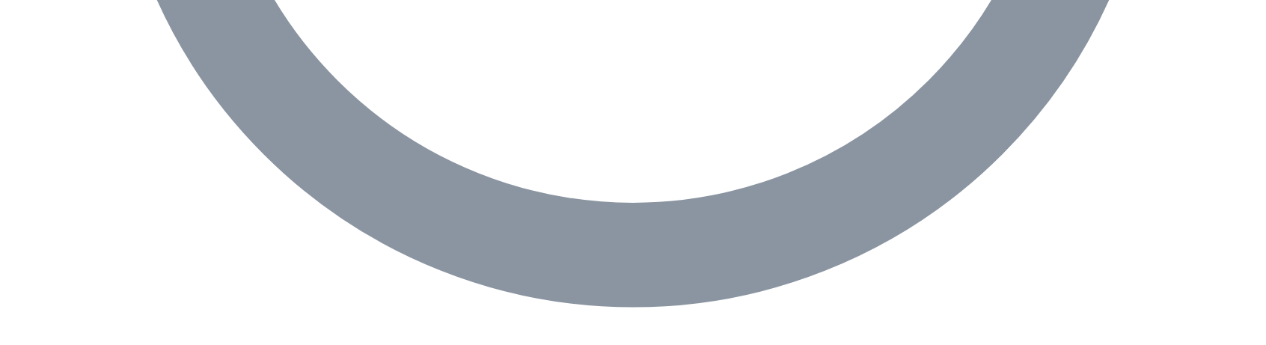
scroll to position [1391, 0]
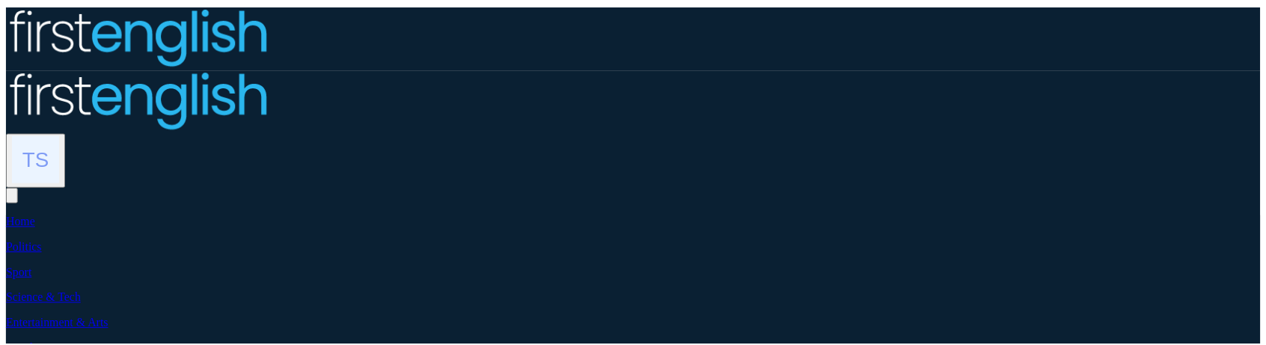
scroll to position [1391, 0]
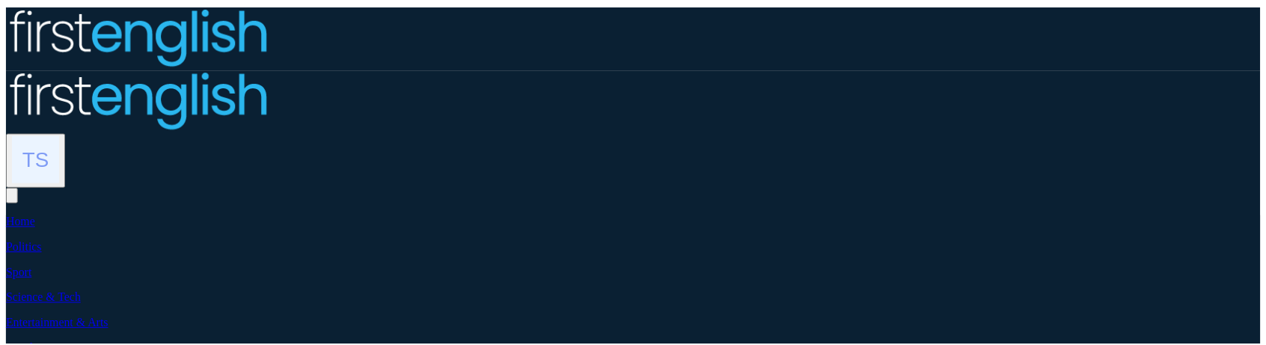
scroll to position [1391, 0]
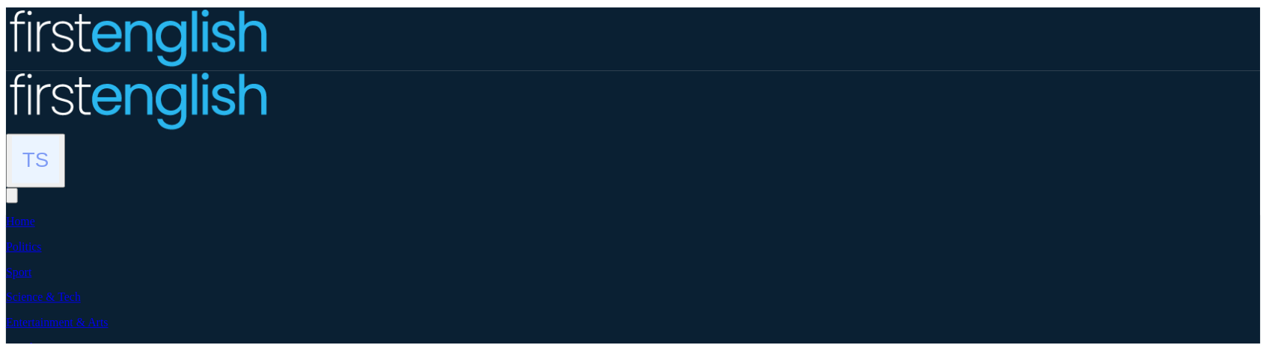
scroll to position [1391, 0]
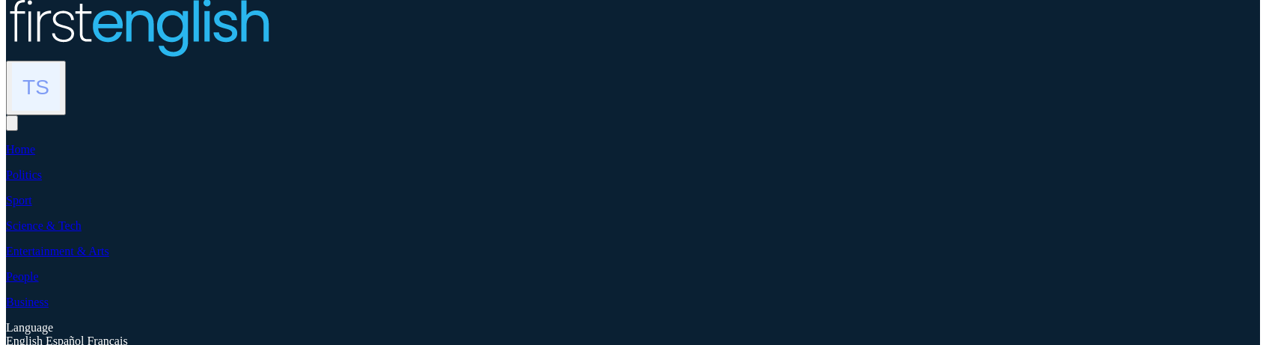
scroll to position [0, 0]
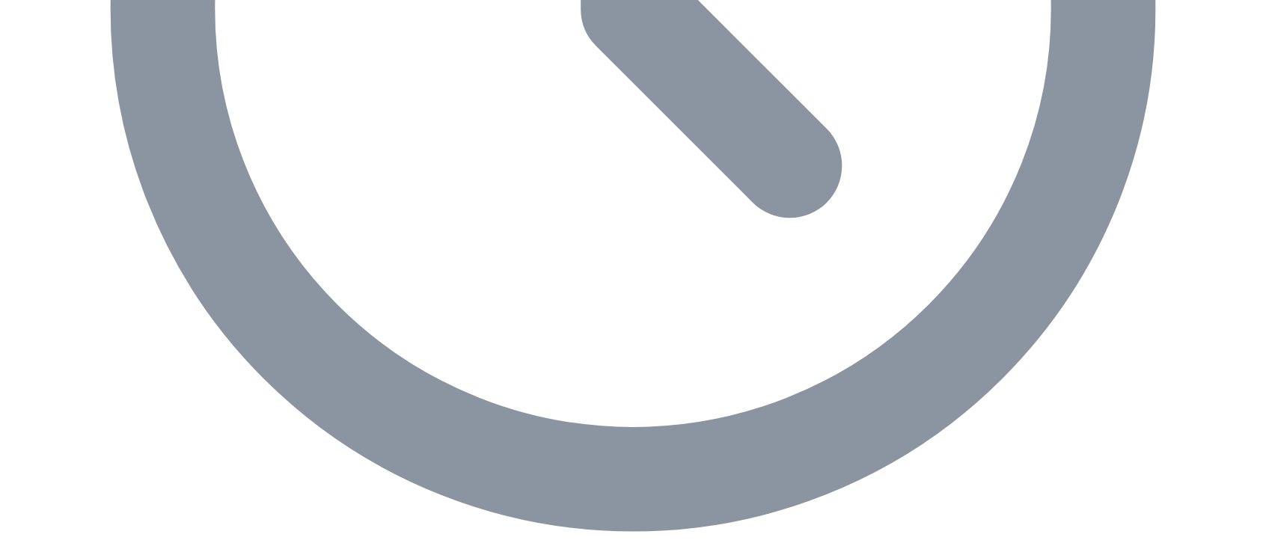
scroll to position [1197, 0]
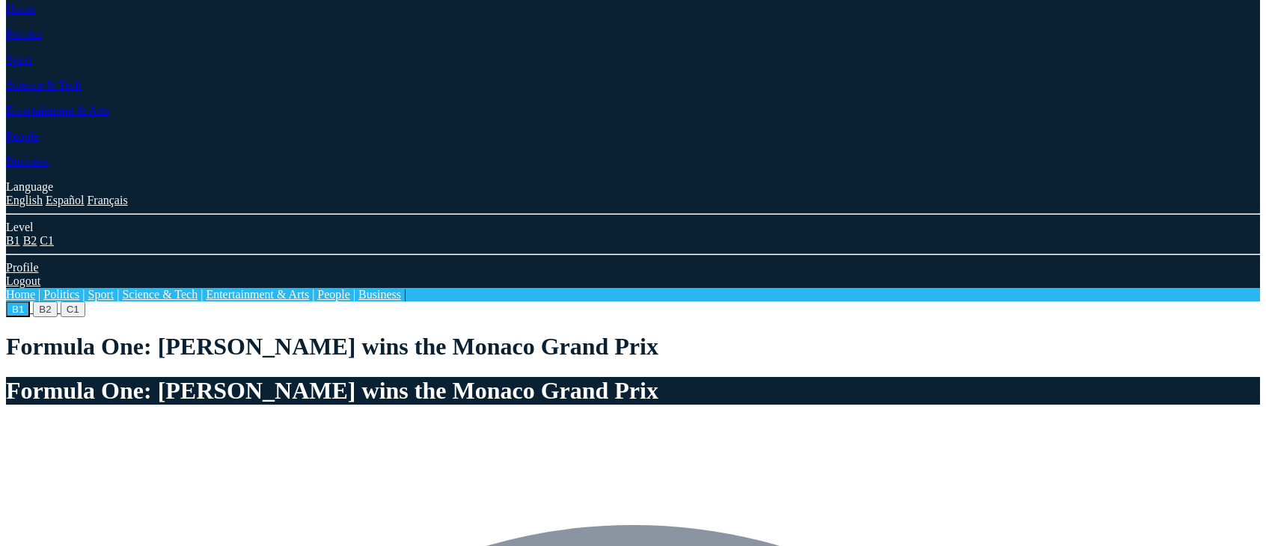
scroll to position [599, 0]
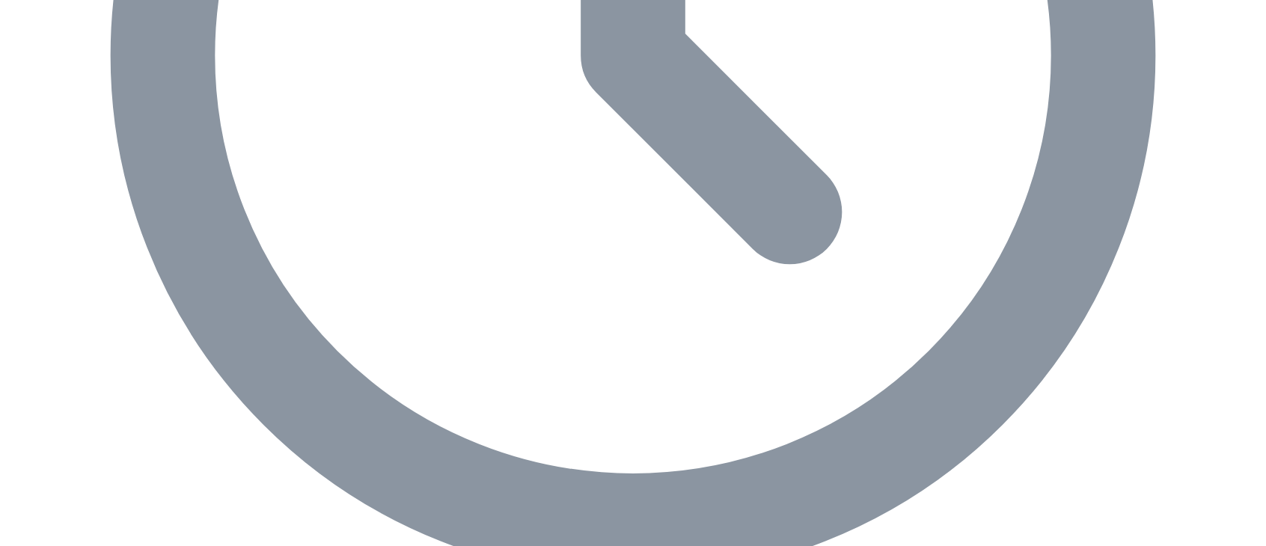
scroll to position [1339, 0]
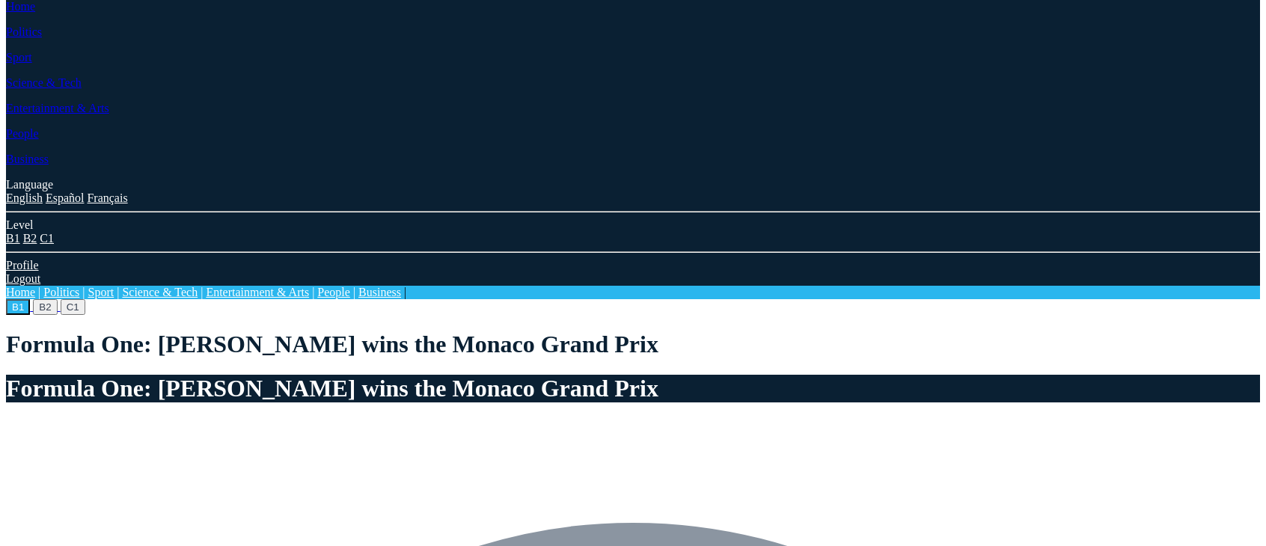
scroll to position [0, 0]
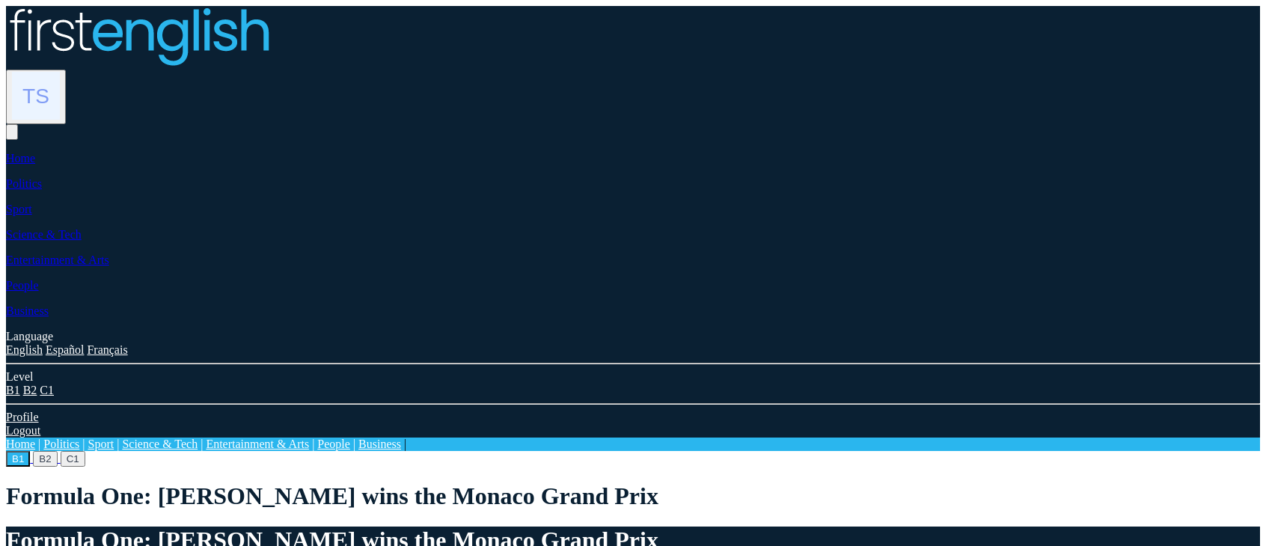
click at [85, 451] on button "C1" at bounding box center [73, 459] width 25 height 16
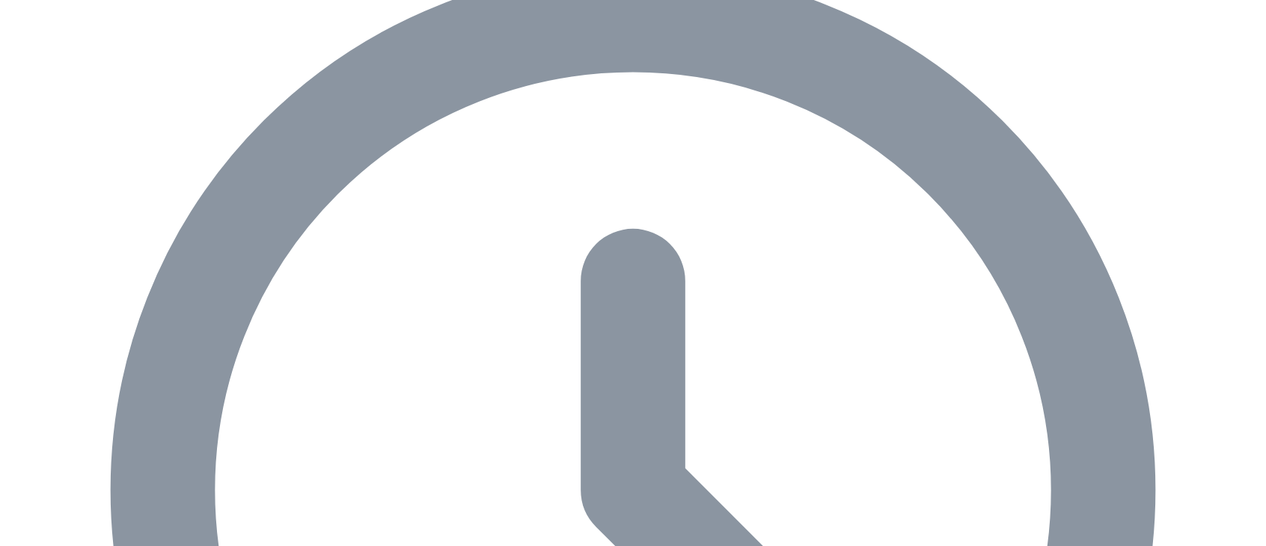
scroll to position [823, 0]
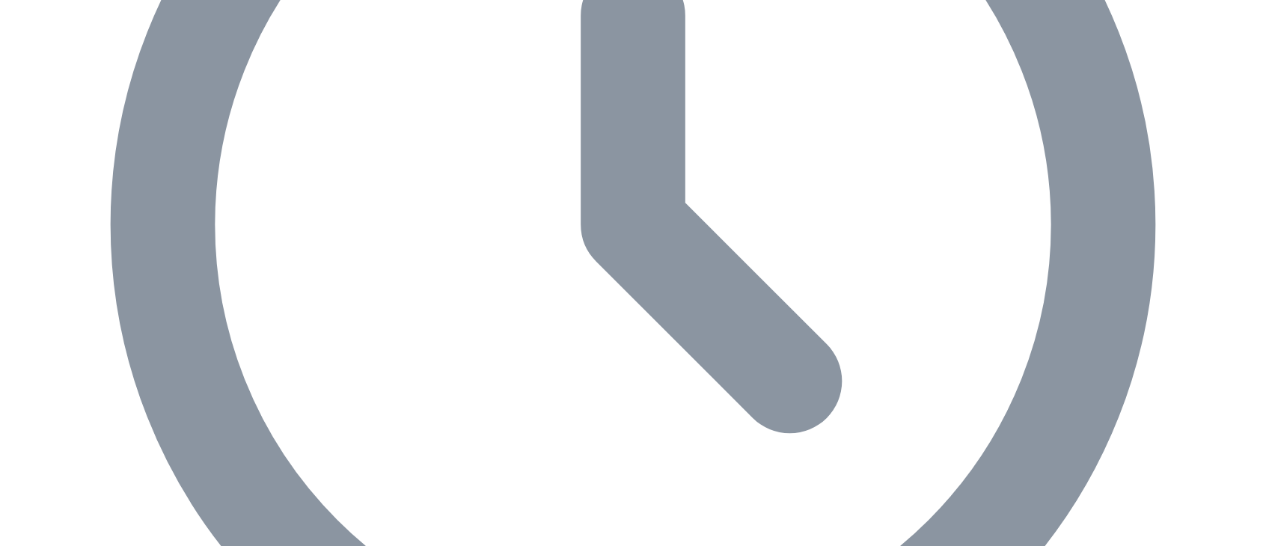
scroll to position [1197, 0]
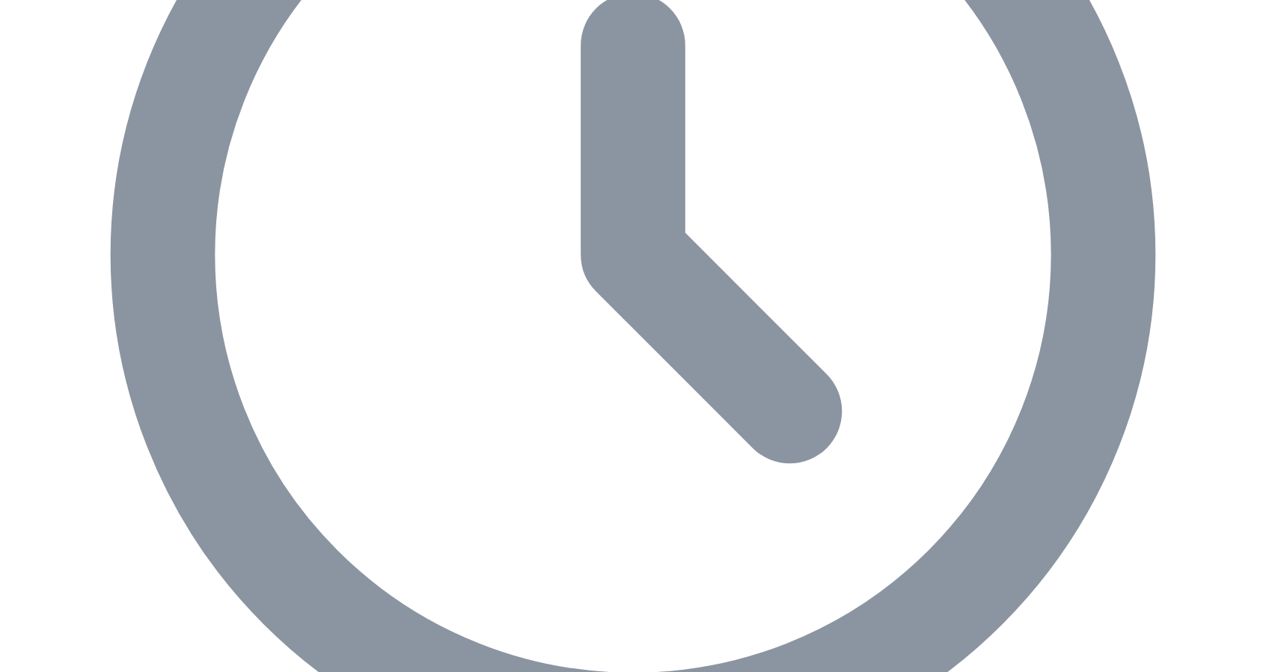
scroll to position [1138, 0]
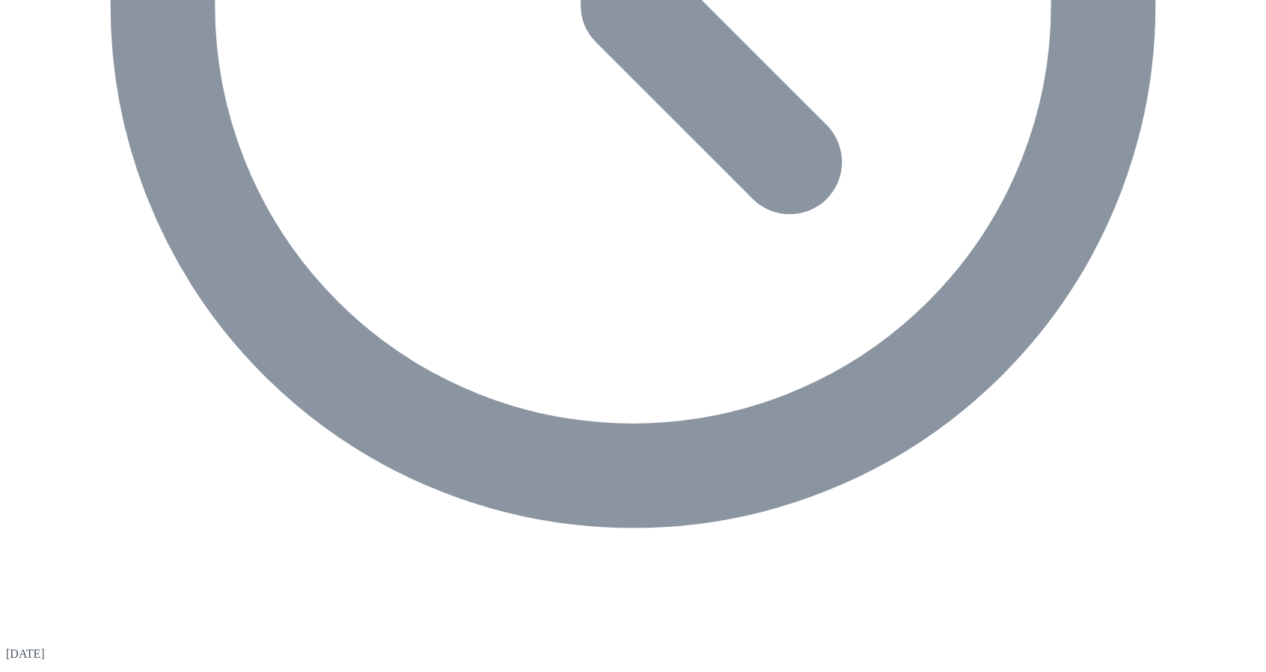
scroll to position [1213, 0]
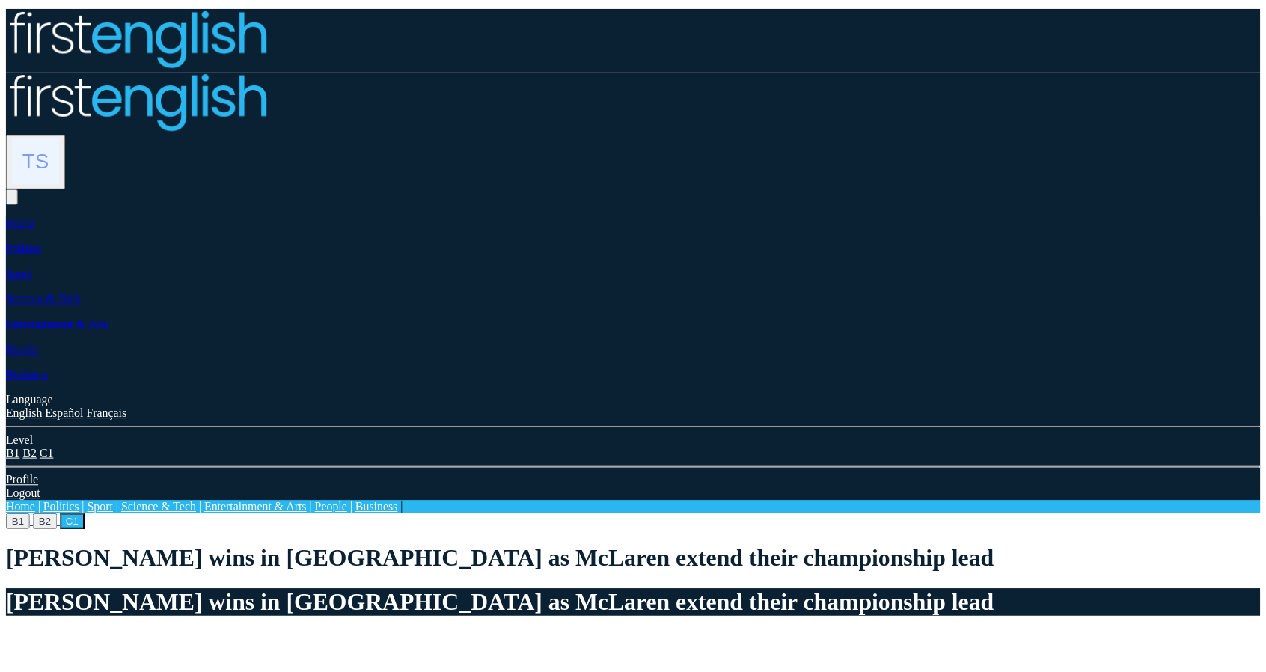
scroll to position [1213, 0]
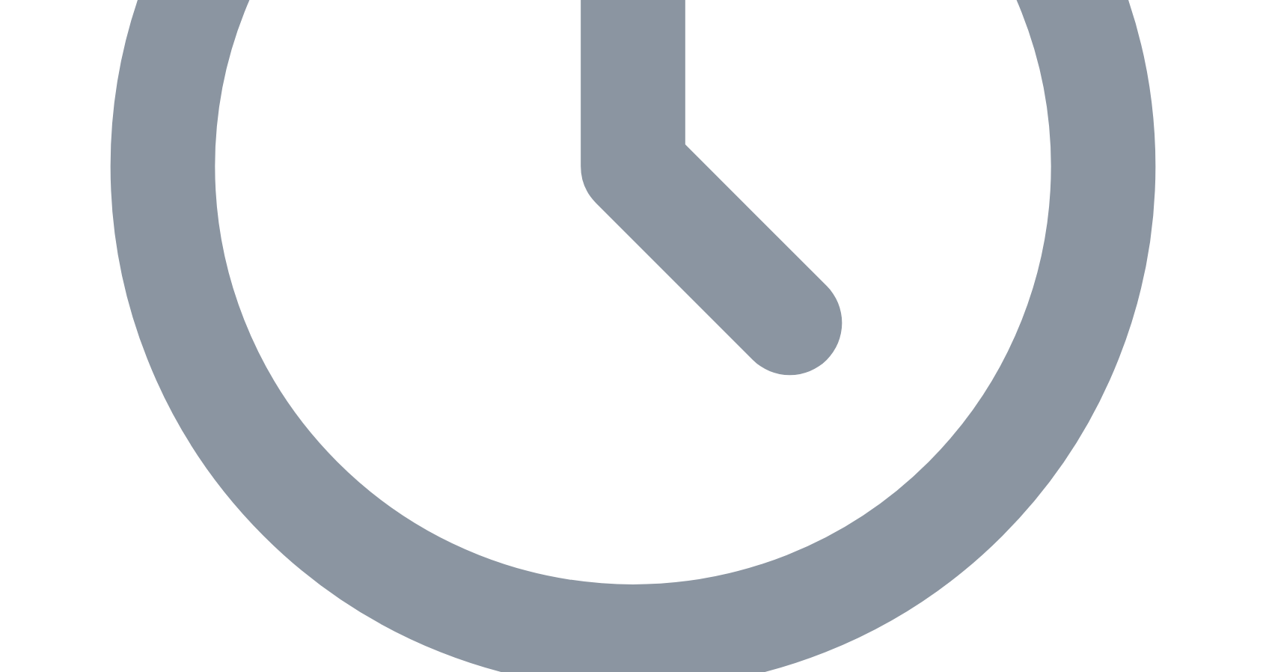
scroll to position [1213, 0]
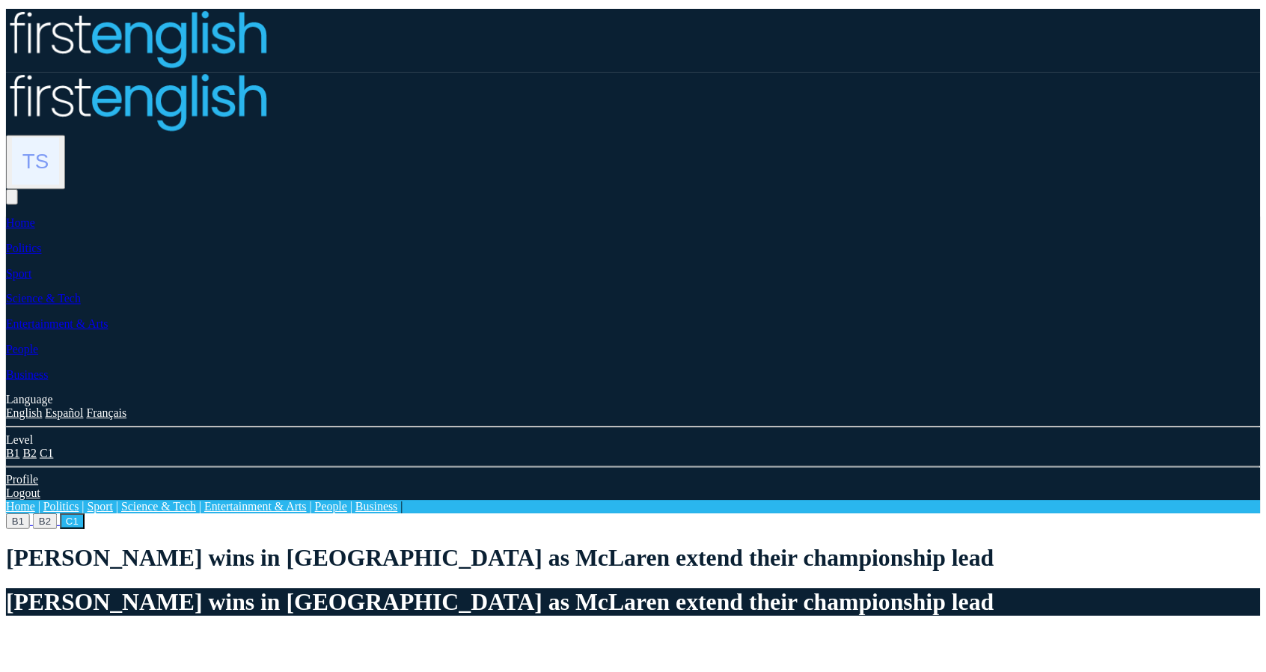
scroll to position [1213, 0]
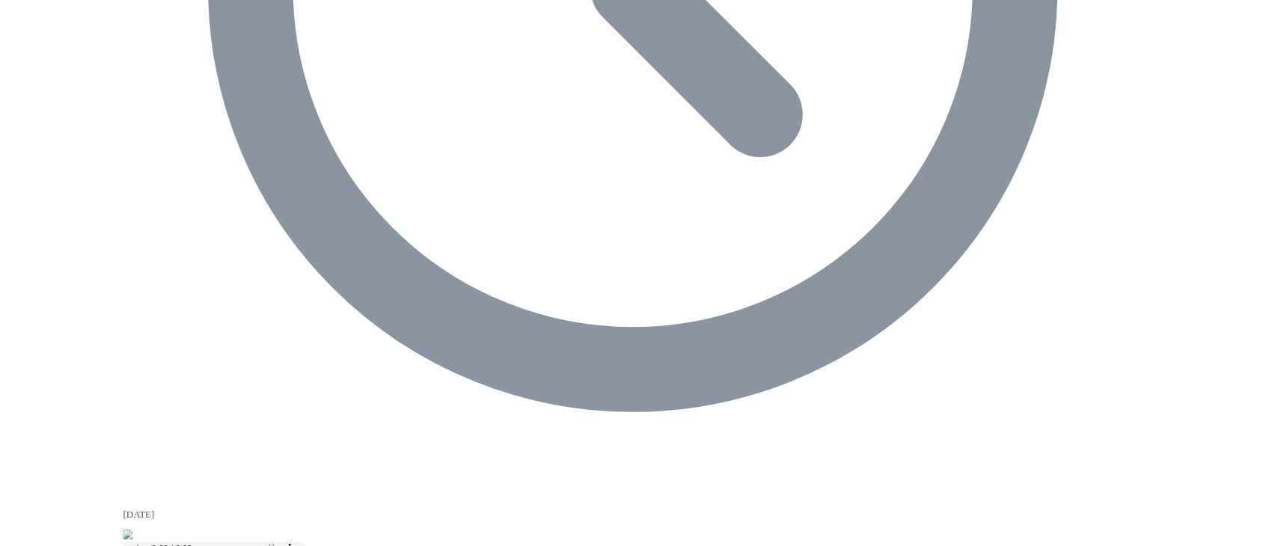
scroll to position [989, 0]
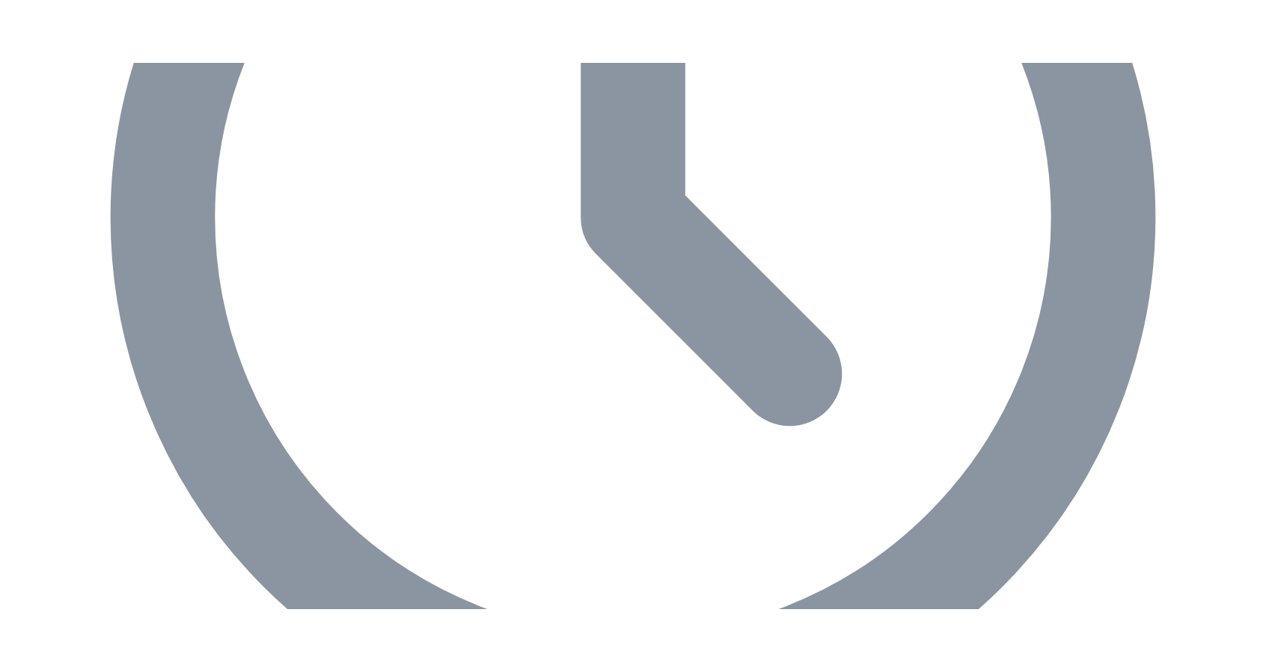
scroll to position [1040, 0]
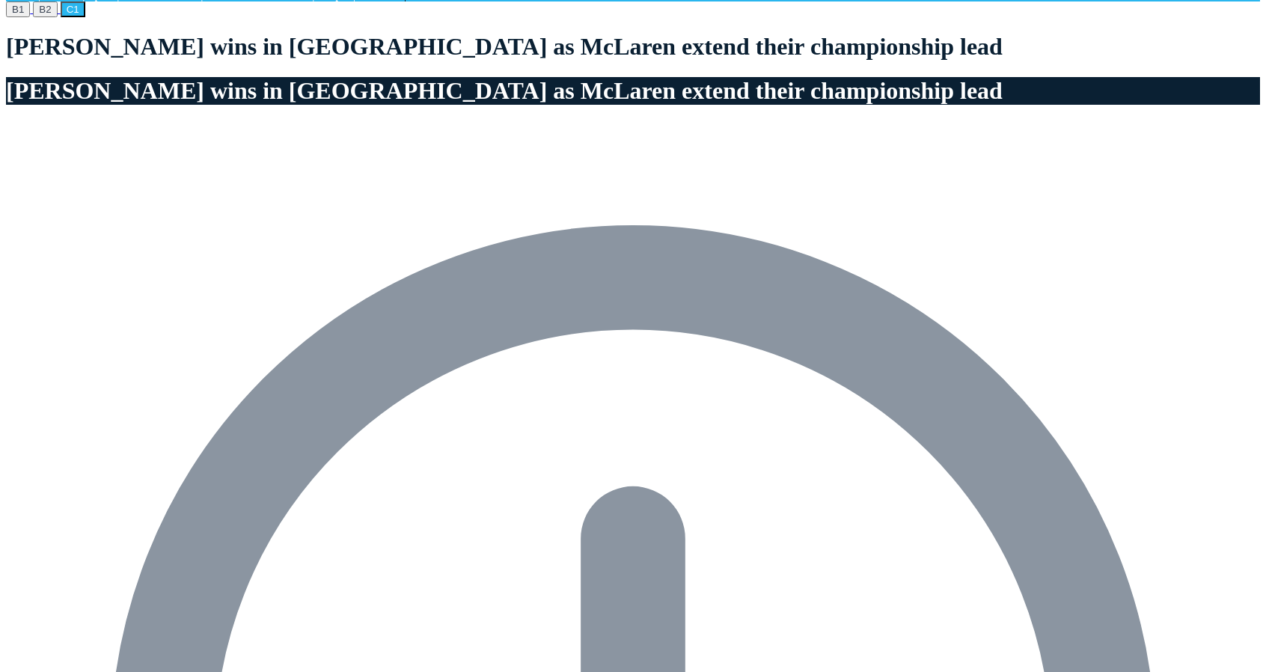
scroll to position [748, 0]
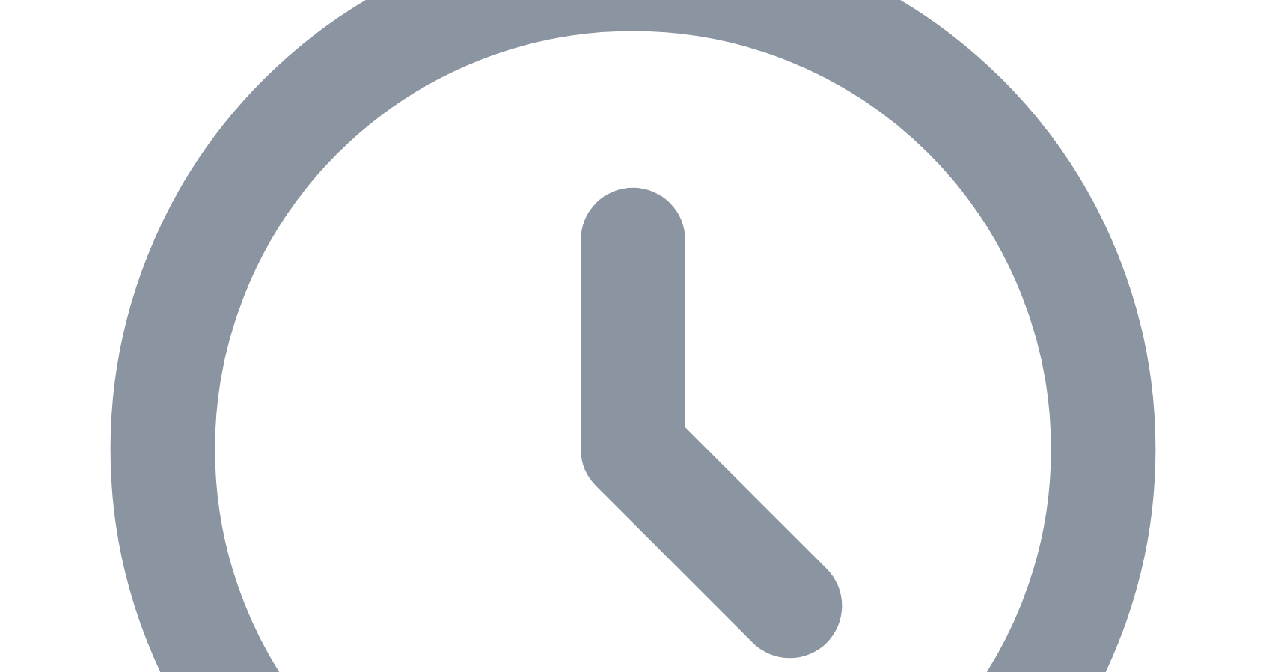
drag, startPoint x: 154, startPoint y: 263, endPoint x: 296, endPoint y: 298, distance: 145.6
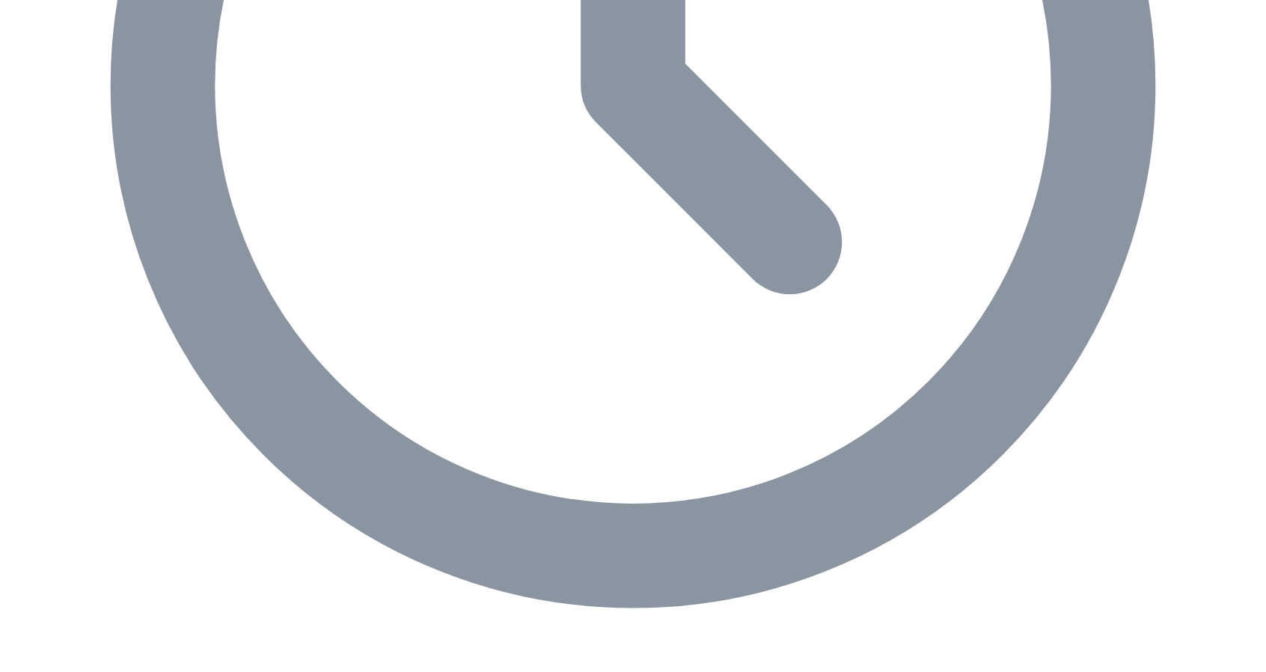
scroll to position [1123, 0]
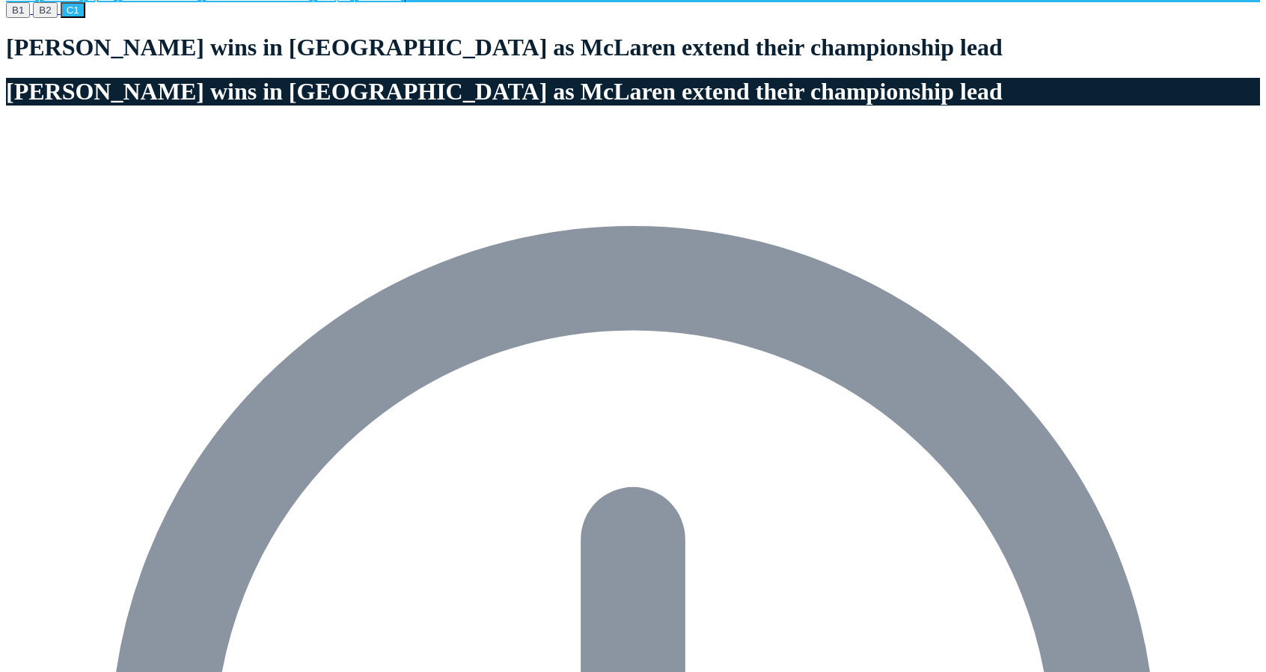
scroll to position [823, 0]
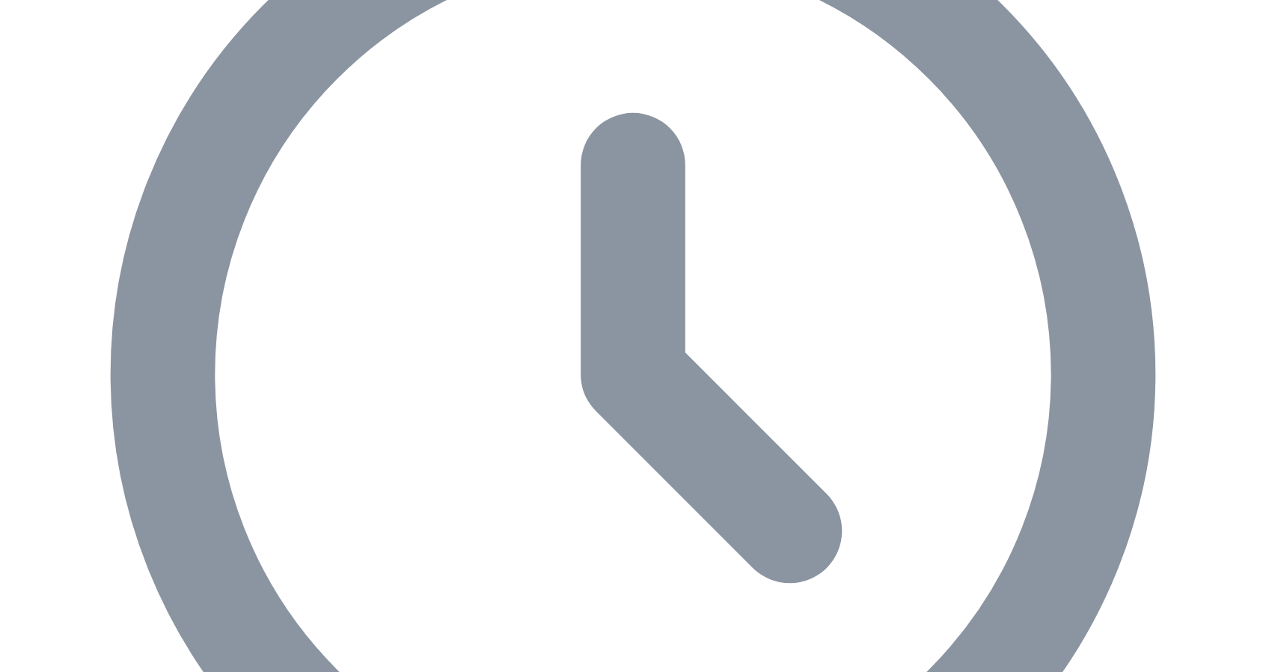
drag, startPoint x: 237, startPoint y: 450, endPoint x: 368, endPoint y: 459, distance: 132.0
drag, startPoint x: 251, startPoint y: 444, endPoint x: 356, endPoint y: 457, distance: 105.6
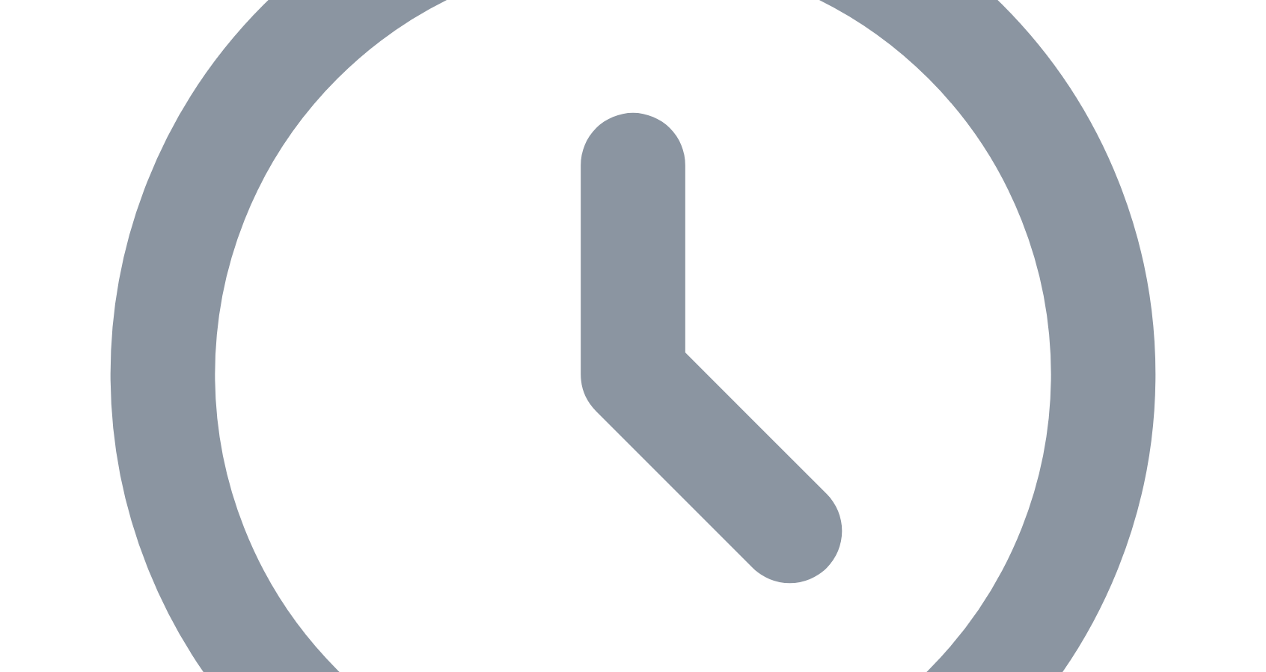
drag, startPoint x: 367, startPoint y: 484, endPoint x: 456, endPoint y: 510, distance: 92.6
drag, startPoint x: 329, startPoint y: 514, endPoint x: 436, endPoint y: 529, distance: 108.1
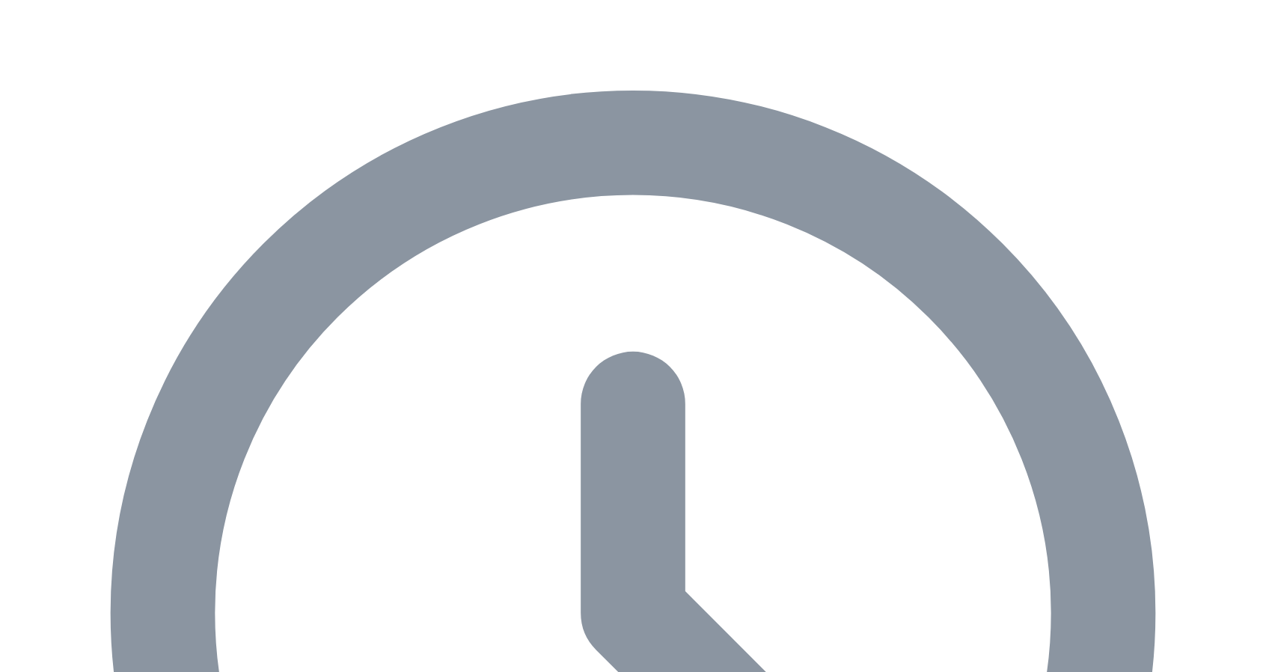
scroll to position [465, 0]
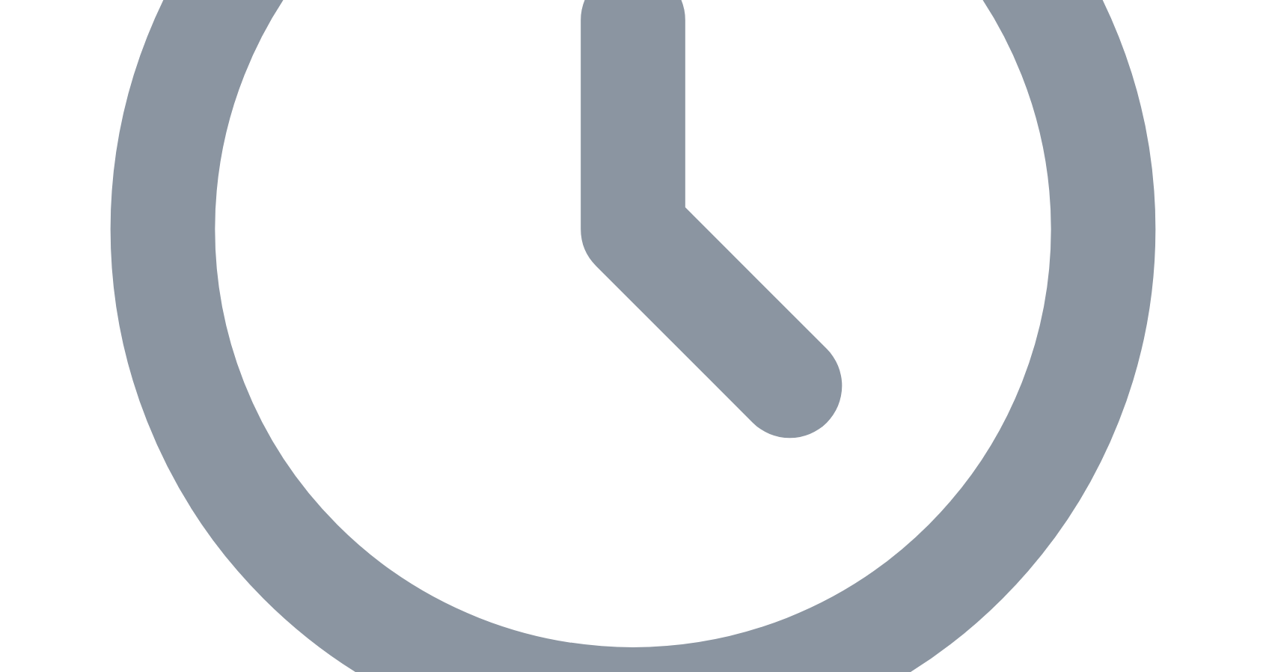
scroll to position [973, 0]
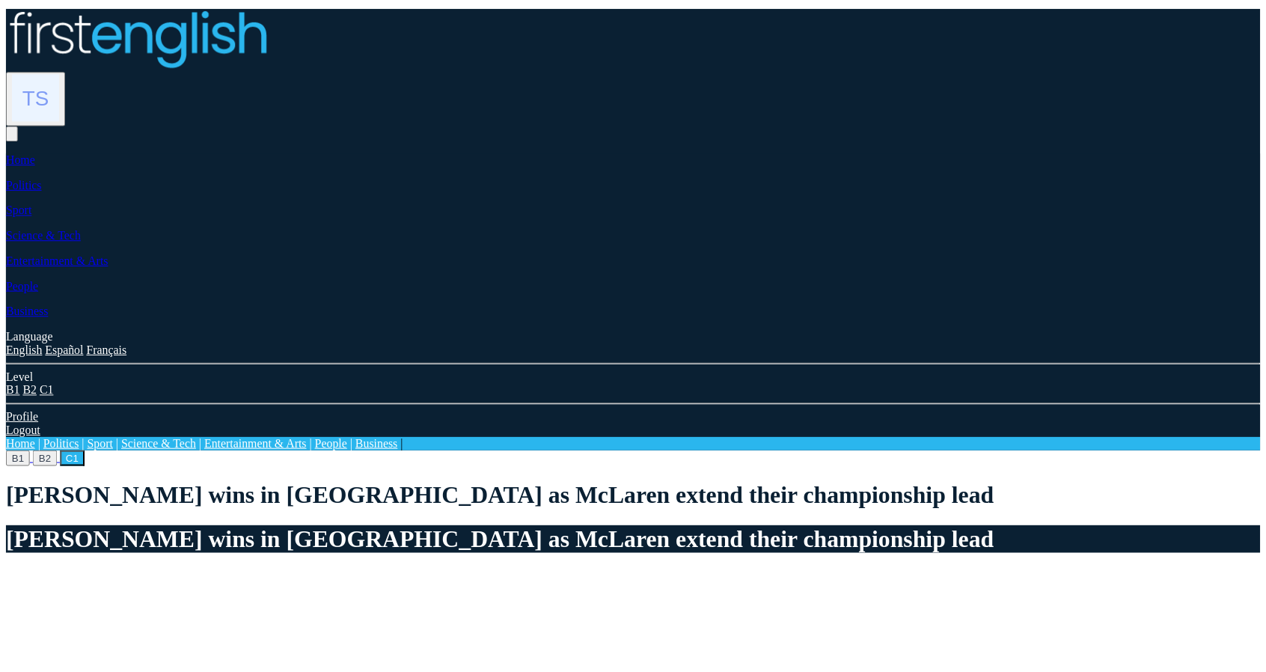
scroll to position [973, 0]
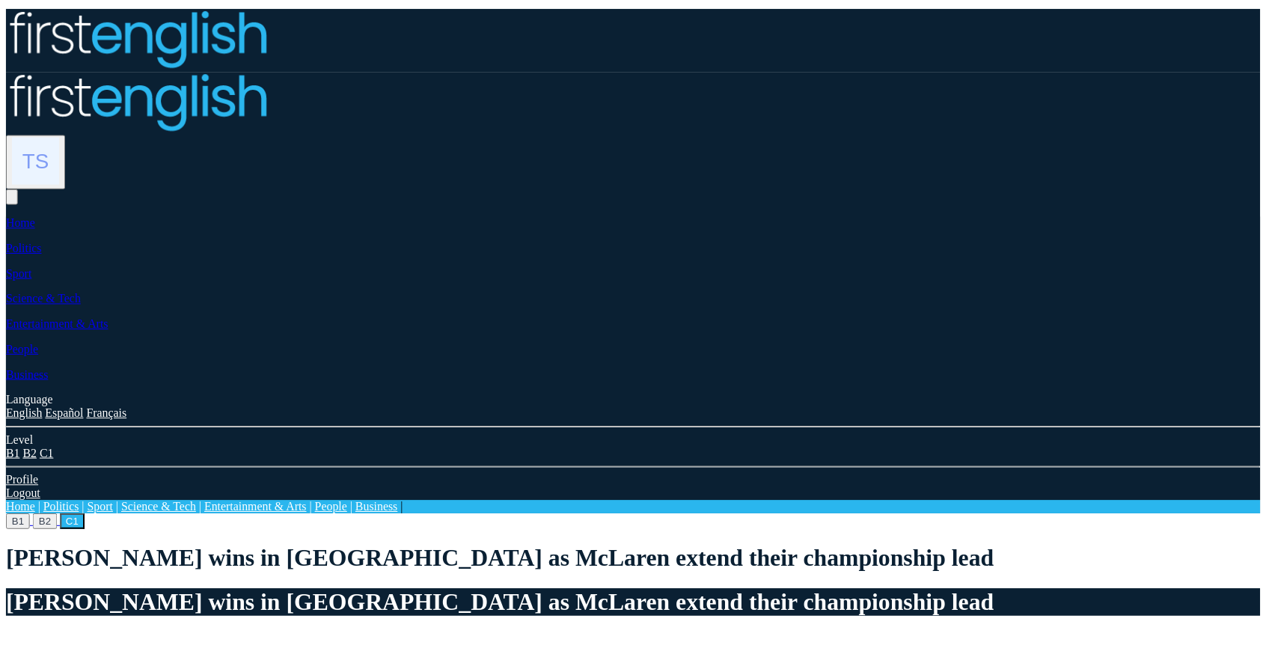
scroll to position [973, 0]
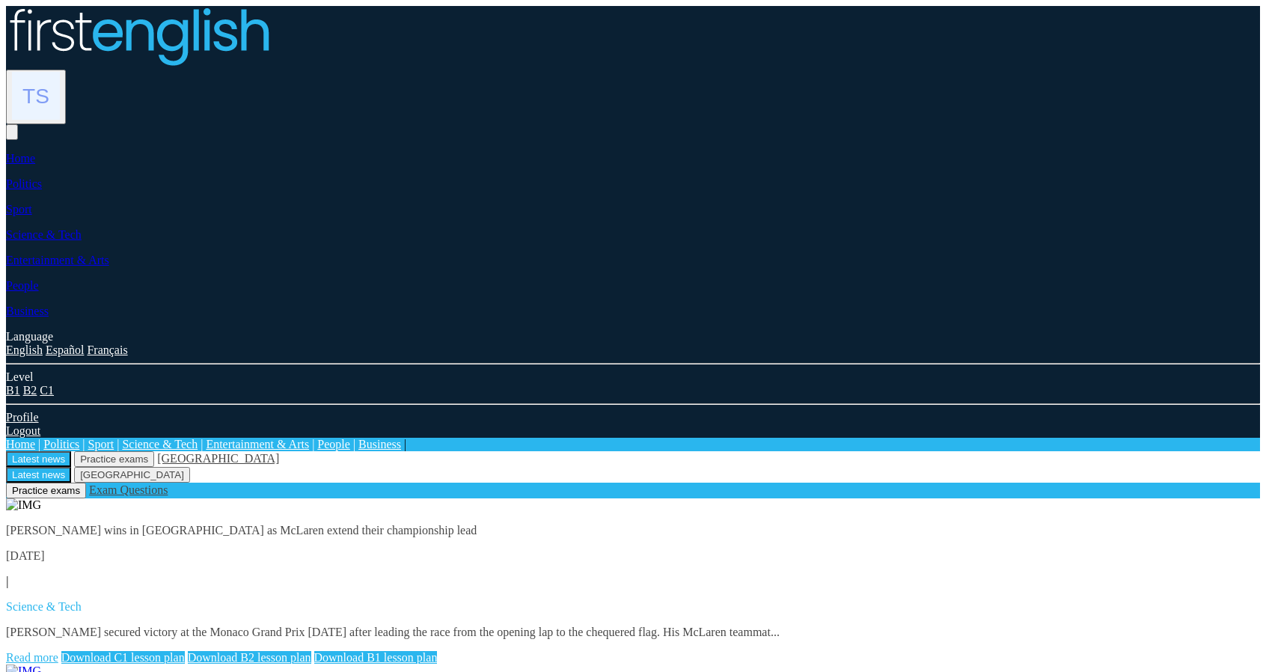
click at [949, 524] on div "[PERSON_NAME] wins in [GEOGRAPHIC_DATA] as McLaren extend their championship le…" at bounding box center [633, 594] width 1254 height 141
click at [58, 651] on link "Read more" at bounding box center [32, 657] width 52 height 13
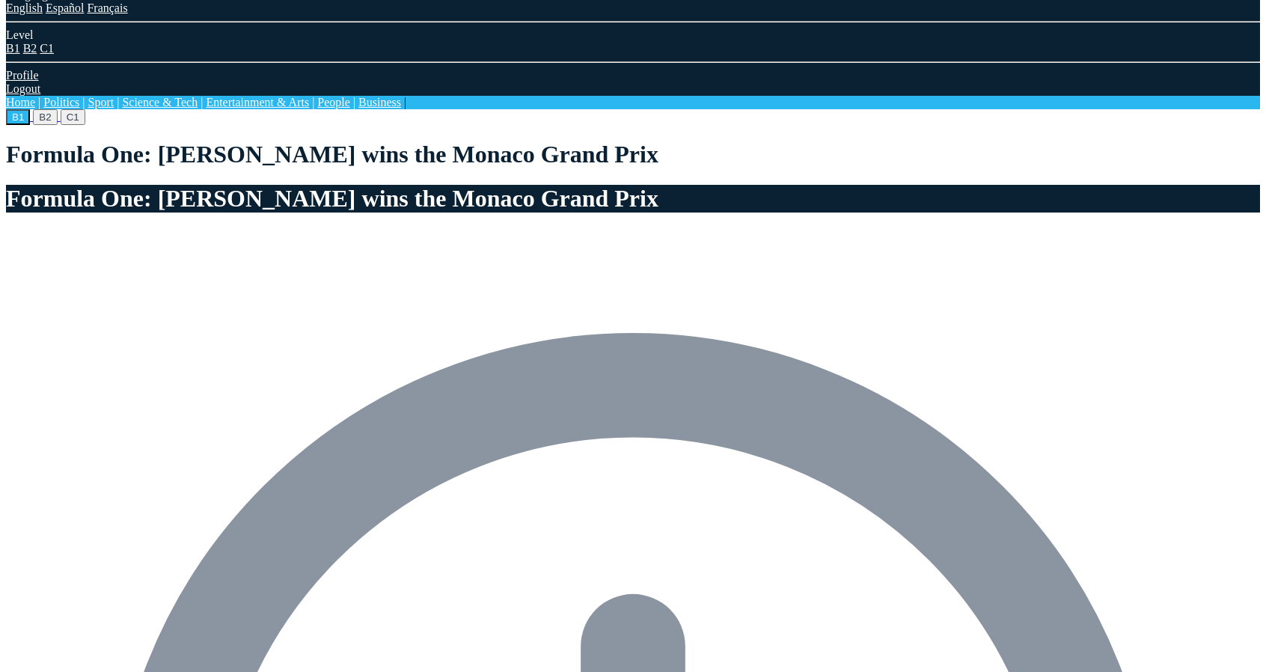
scroll to position [449, 0]
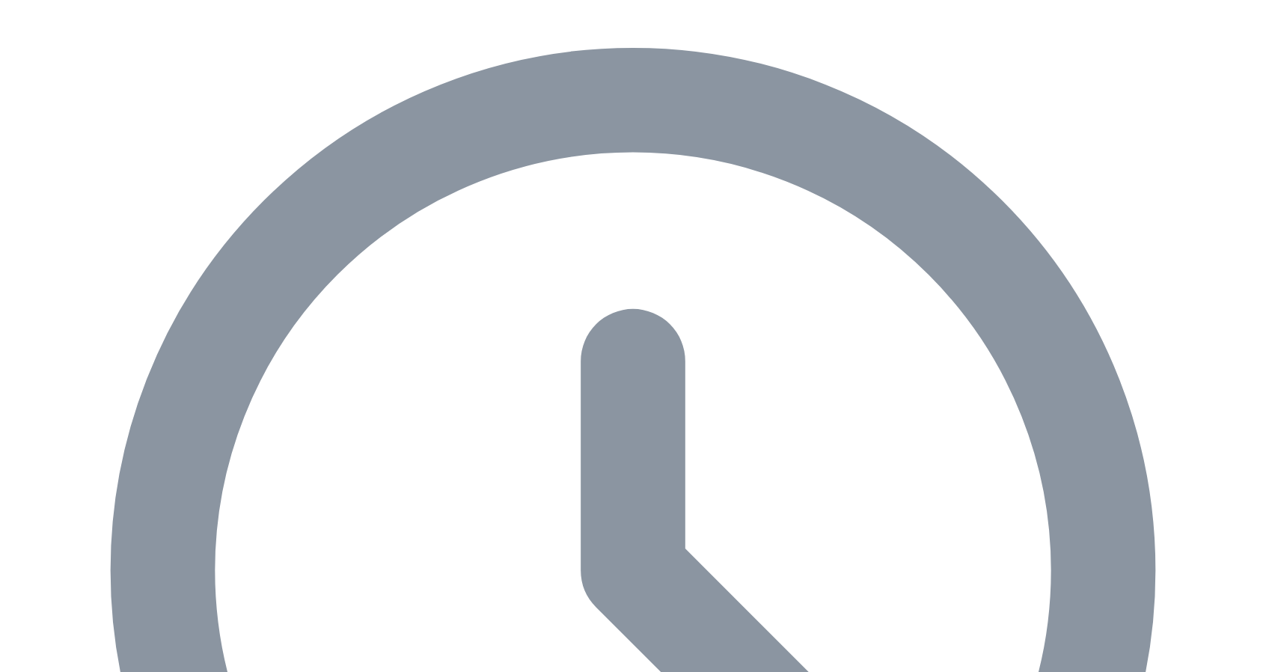
scroll to position [748, 0]
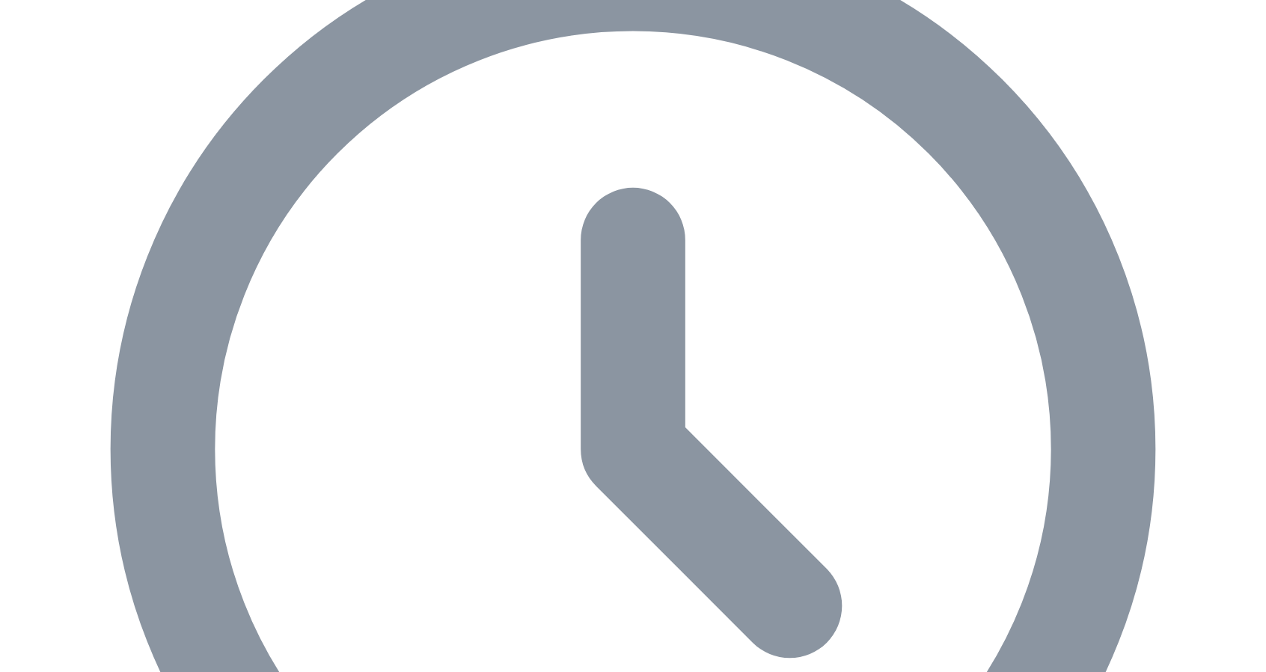
drag, startPoint x: 182, startPoint y: 272, endPoint x: 275, endPoint y: 286, distance: 94.6
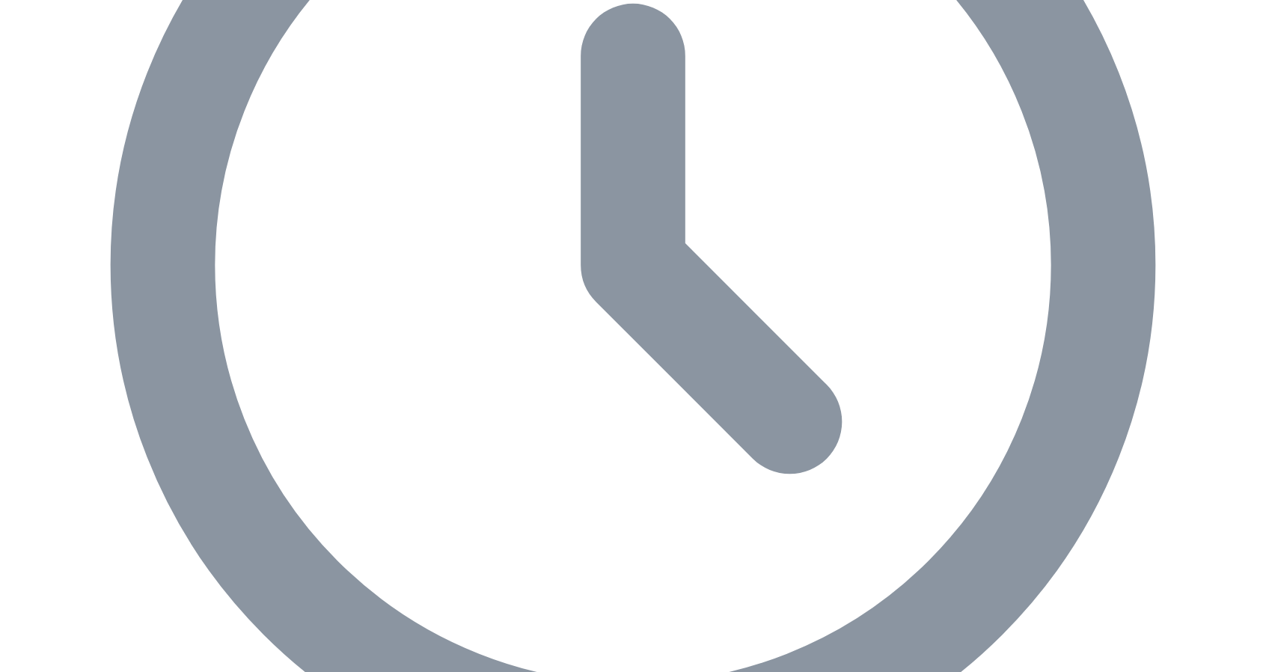
scroll to position [1048, 0]
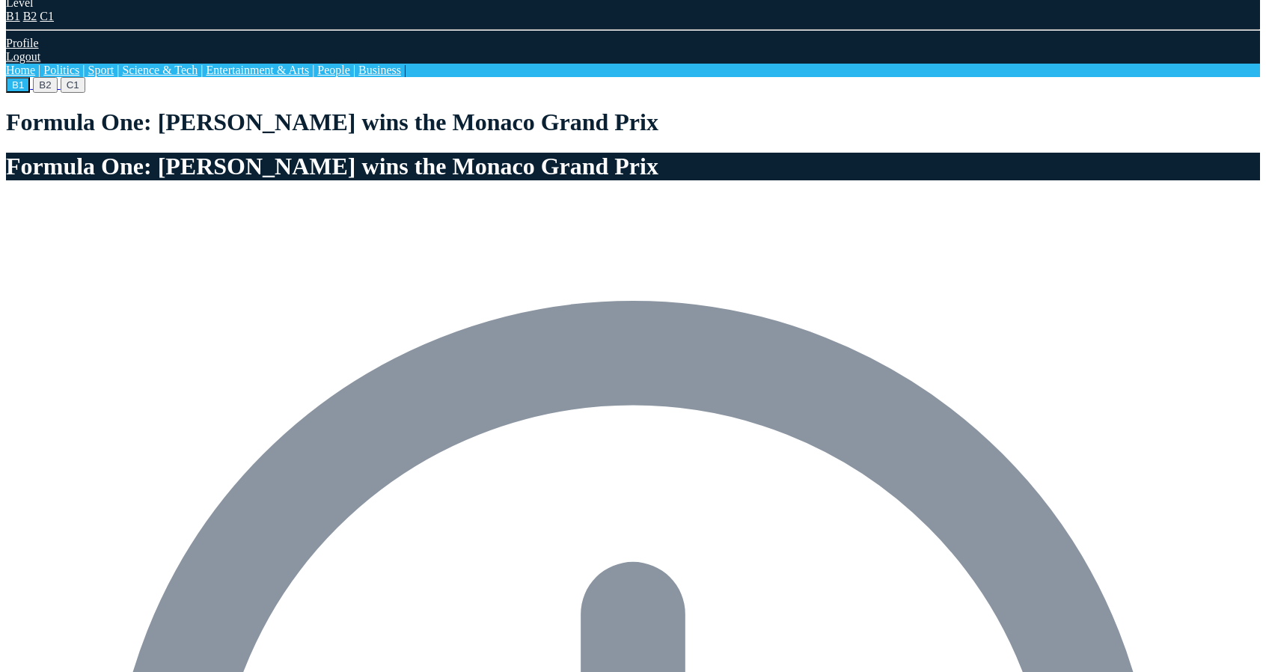
scroll to position [0, 0]
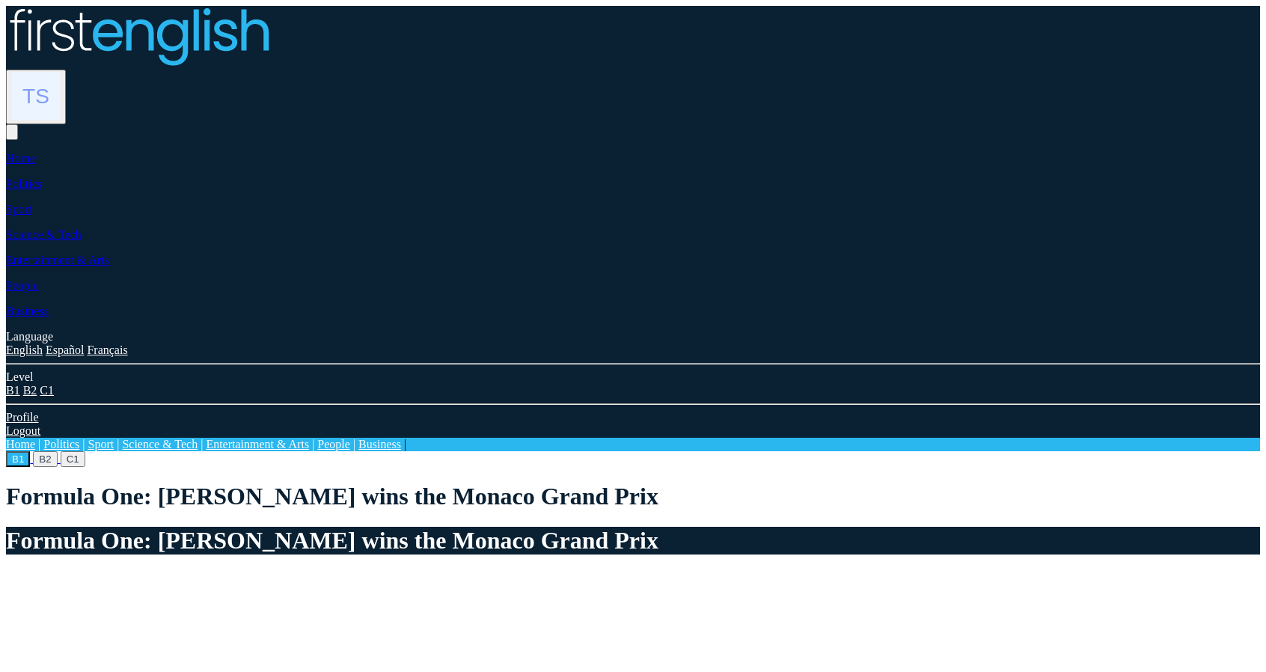
click at [60, 72] on img at bounding box center [36, 96] width 48 height 48
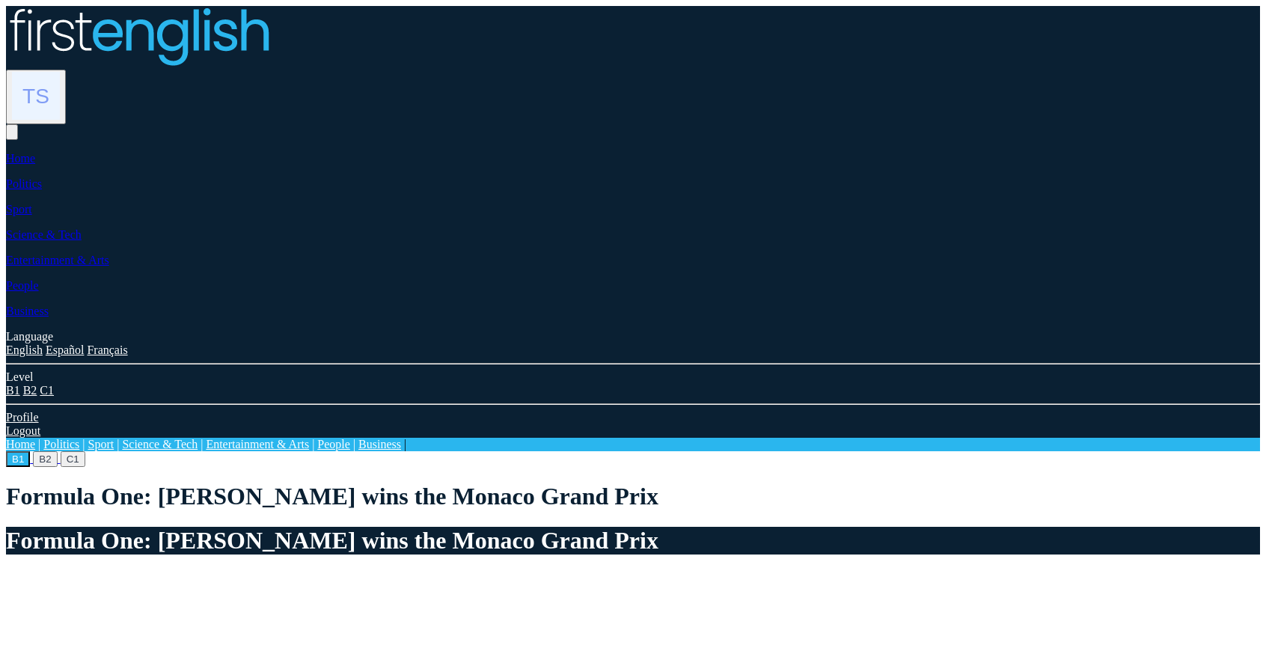
click at [1096, 70] on div at bounding box center [633, 97] width 1254 height 55
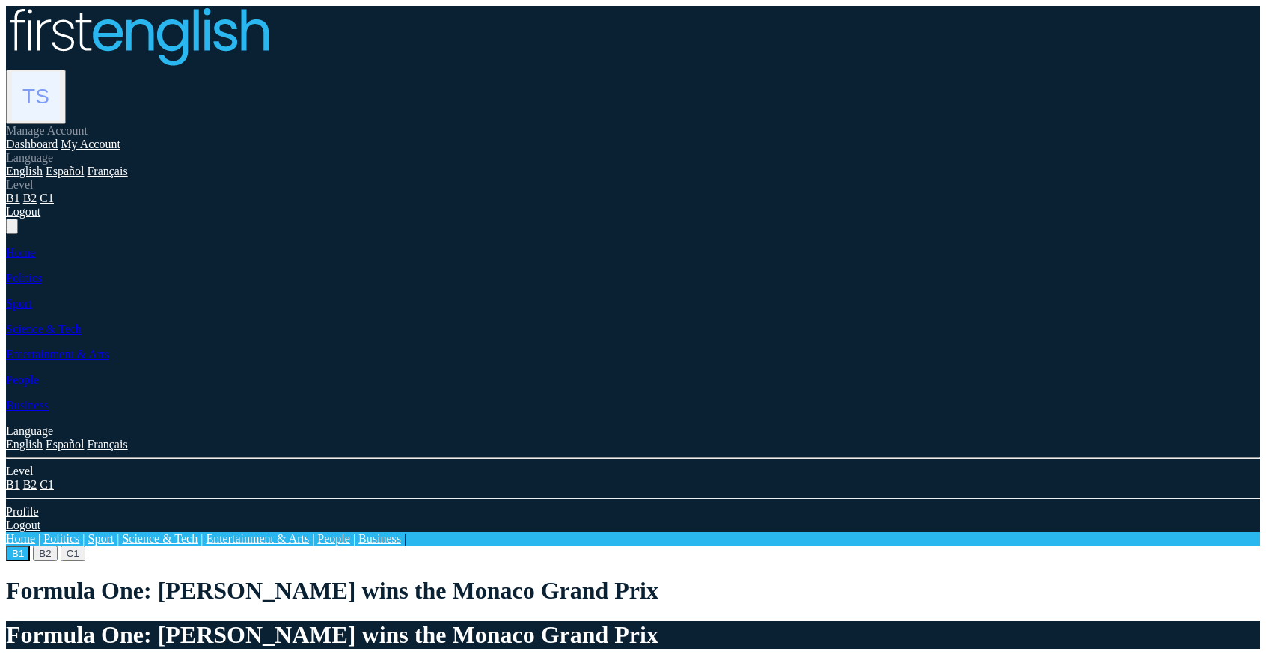
click at [60, 72] on img at bounding box center [36, 96] width 48 height 48
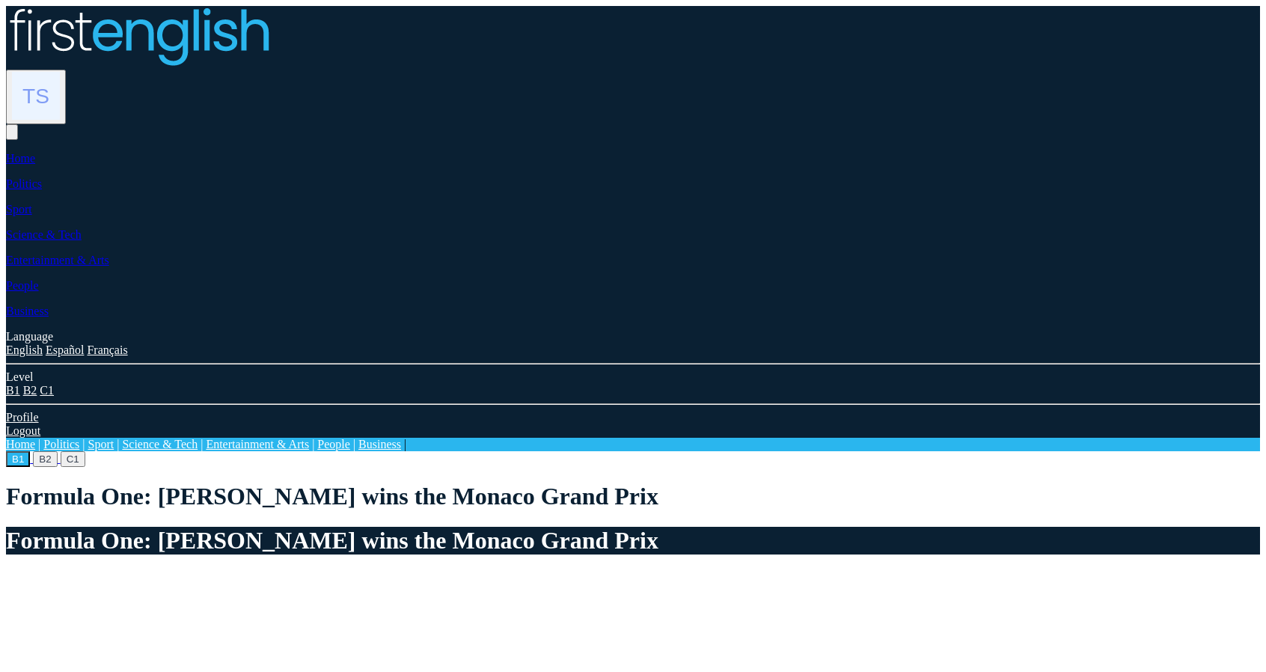
click at [60, 72] on img at bounding box center [36, 96] width 48 height 48
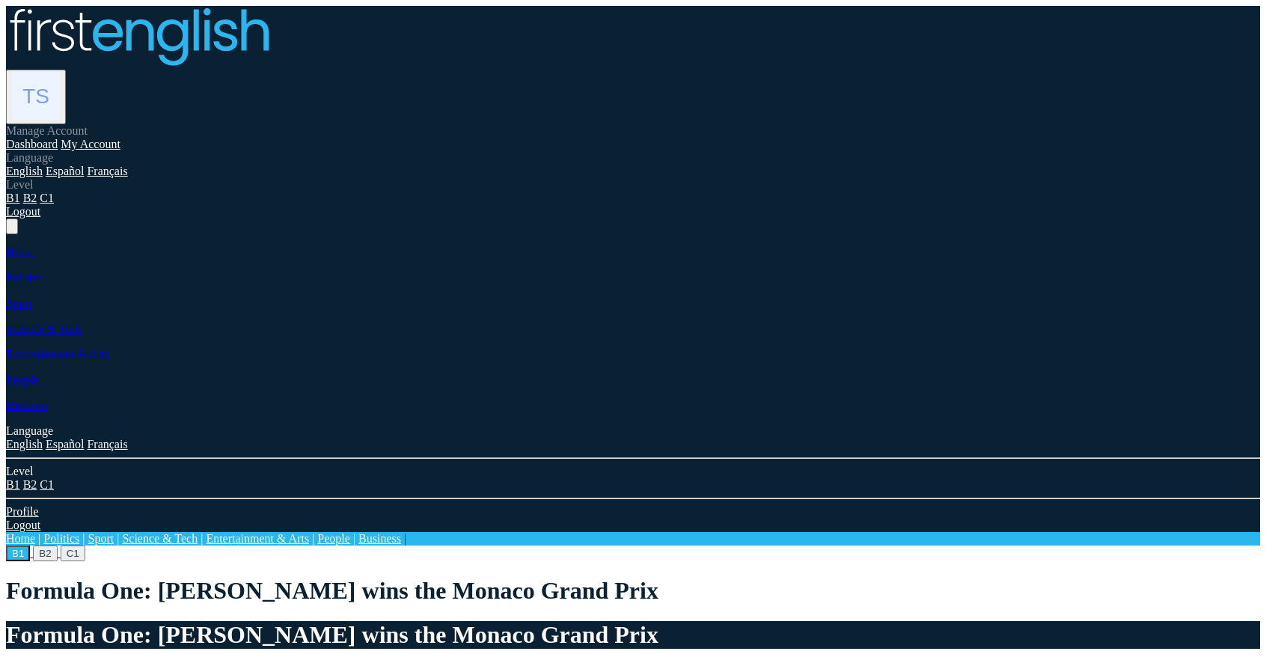
click at [58, 138] on link "Dashboard" at bounding box center [32, 144] width 52 height 13
